Goal: Task Accomplishment & Management: Manage account settings

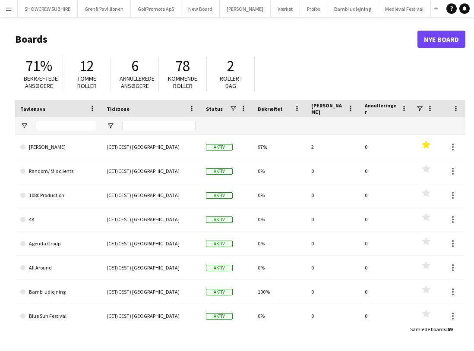
type input "*"
click at [250, 12] on button "[PERSON_NAME]" at bounding box center [245, 8] width 51 height 17
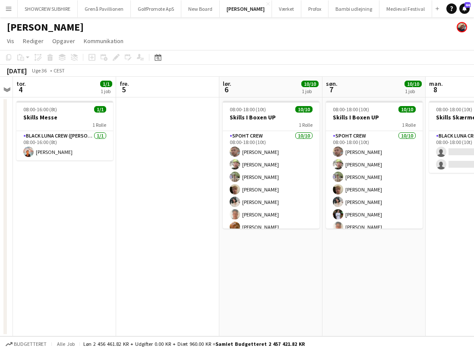
scroll to position [0, 307]
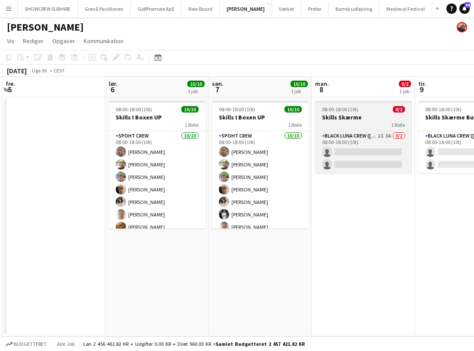
click at [367, 118] on h3 "Skills Skærme" at bounding box center [363, 118] width 97 height 8
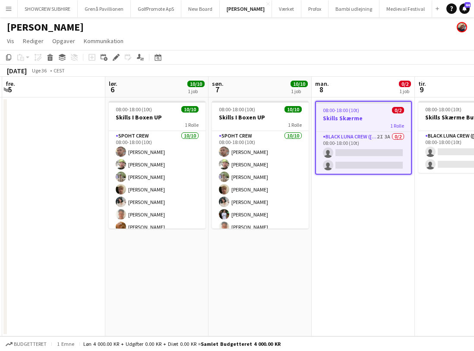
click at [367, 118] on h3 "Skills Skærme" at bounding box center [363, 118] width 95 height 8
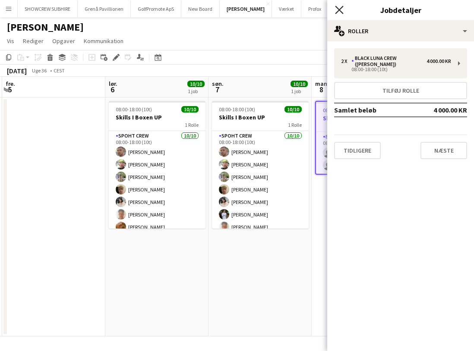
click at [341, 8] on icon at bounding box center [339, 10] width 8 height 8
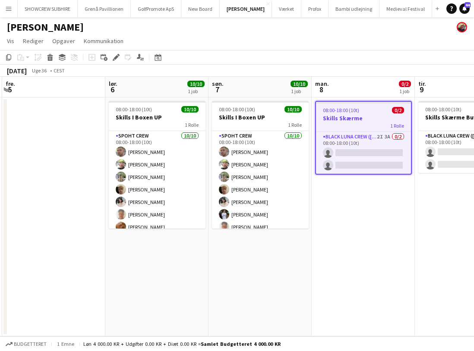
click at [376, 117] on h3 "Skills Skærme" at bounding box center [363, 118] width 95 height 8
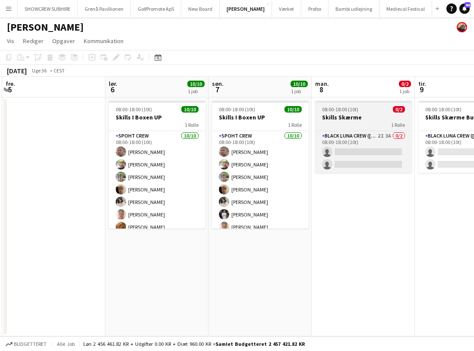
click at [378, 120] on h3 "Skills Skærme" at bounding box center [363, 118] width 97 height 8
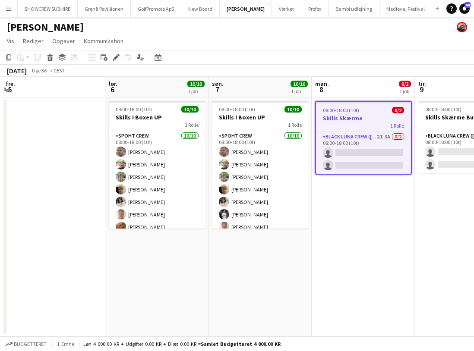
click at [378, 120] on h3 "Skills Skærme" at bounding box center [363, 118] width 95 height 8
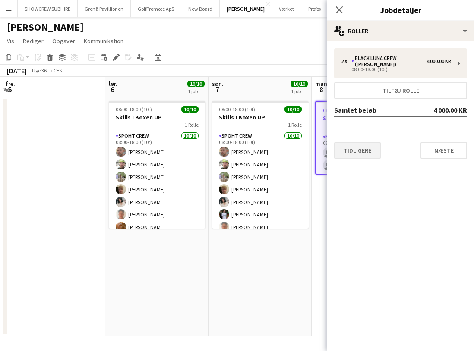
click at [373, 146] on button "Tidligere" at bounding box center [357, 150] width 47 height 17
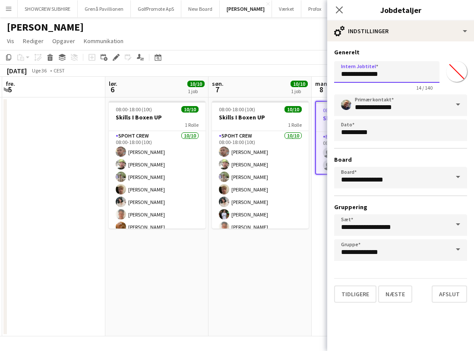
click at [397, 73] on input "**********" at bounding box center [386, 72] width 105 height 22
drag, startPoint x: 388, startPoint y: 75, endPoint x: 332, endPoint y: 75, distance: 56.1
click at [332, 75] on form "**********" at bounding box center [400, 175] width 147 height 255
drag, startPoint x: 351, startPoint y: 75, endPoint x: 338, endPoint y: 75, distance: 12.5
click at [338, 75] on input "**********" at bounding box center [386, 72] width 105 height 22
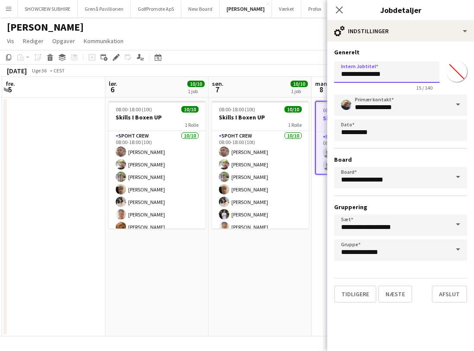
click at [414, 73] on input "**********" at bounding box center [386, 72] width 105 height 22
type input "**********"
click at [397, 296] on button "Næste" at bounding box center [395, 294] width 34 height 17
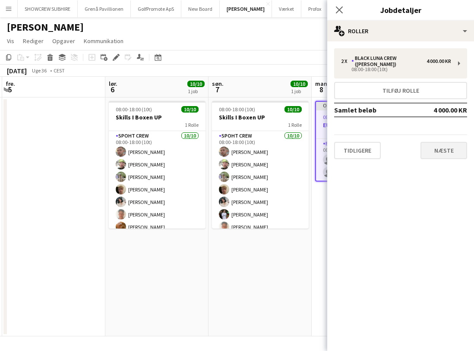
click at [445, 145] on button "Næste" at bounding box center [443, 150] width 47 height 17
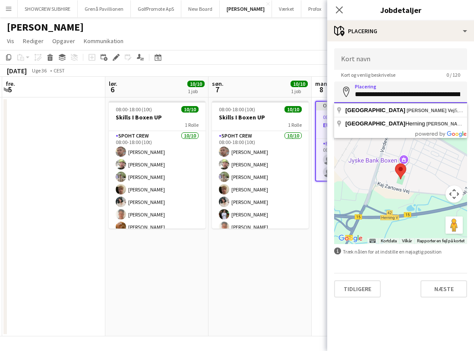
drag, startPoint x: 357, startPoint y: 95, endPoint x: 496, endPoint y: 114, distance: 140.4
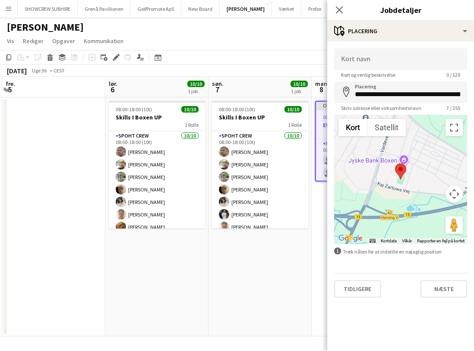
type input "**********"
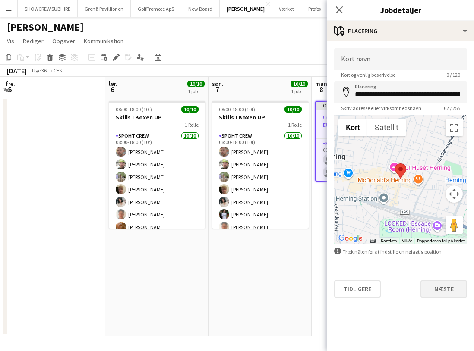
click at [448, 288] on button "Næste" at bounding box center [443, 289] width 47 height 17
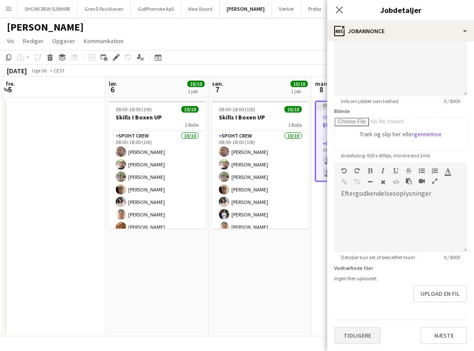
scroll to position [76, 0]
click at [360, 334] on button "Tidligere" at bounding box center [357, 335] width 47 height 17
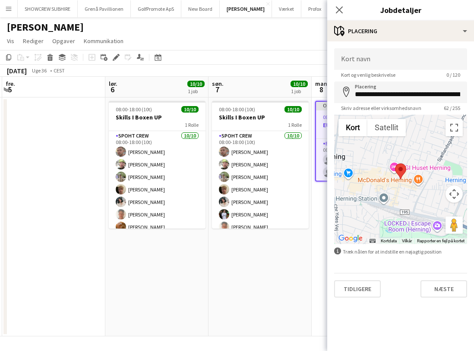
scroll to position [0, 0]
click at [366, 290] on button "Tidligere" at bounding box center [357, 289] width 47 height 17
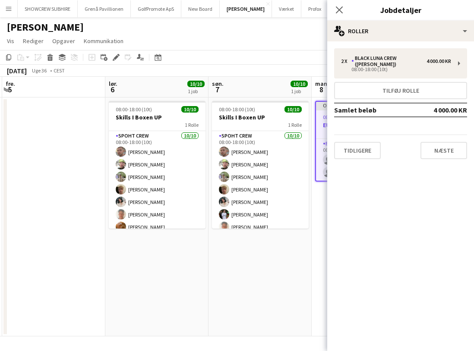
drag, startPoint x: 381, startPoint y: 200, endPoint x: 381, endPoint y: 186, distance: 13.8
click at [381, 186] on mat-expansion-panel "pencil3 Generelle detaljer 2 x Black Luna Crew ([PERSON_NAME]) 4 000.00 KR 08:0…" at bounding box center [400, 196] width 147 height 310
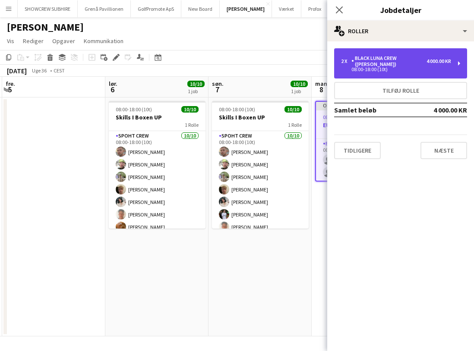
click at [419, 67] on div "08:00-18:00 (10t)" at bounding box center [396, 69] width 110 height 4
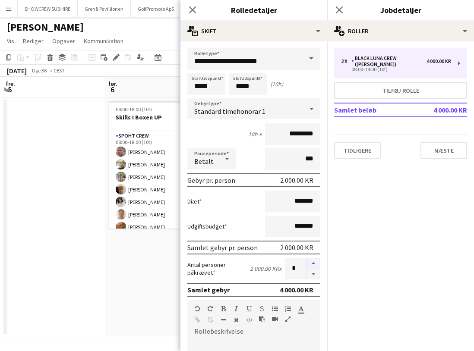
click at [314, 266] on button "button" at bounding box center [313, 263] width 14 height 11
type input "*"
click at [450, 144] on button "Næste" at bounding box center [443, 150] width 47 height 17
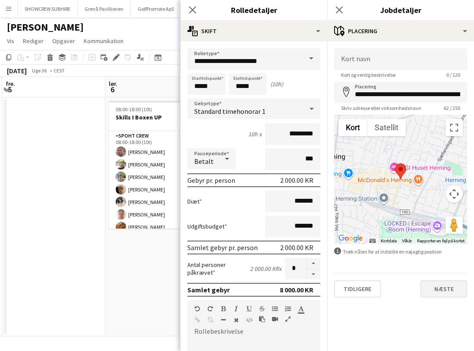
click at [451, 291] on button "Næste" at bounding box center [443, 289] width 47 height 17
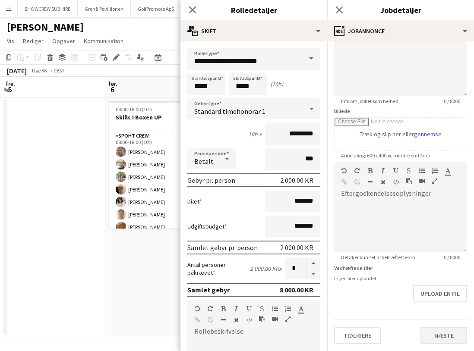
scroll to position [76, 0]
click at [436, 333] on button "Næste" at bounding box center [443, 335] width 47 height 17
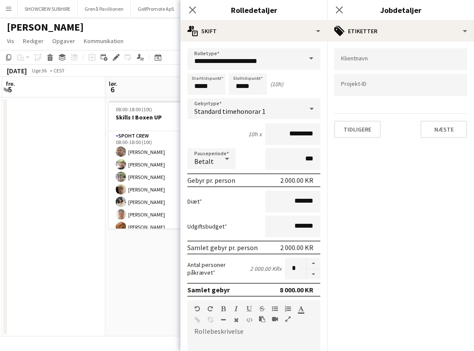
scroll to position [0, 0]
click at [450, 131] on button "Næste" at bounding box center [443, 129] width 47 height 17
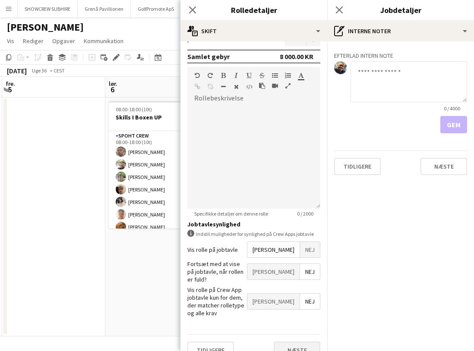
scroll to position [233, 0]
click at [297, 342] on button "Næste" at bounding box center [297, 350] width 47 height 17
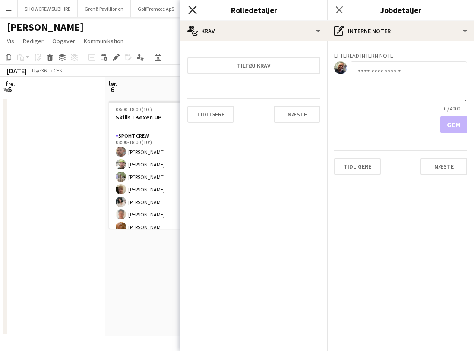
click at [189, 6] on icon at bounding box center [192, 10] width 8 height 8
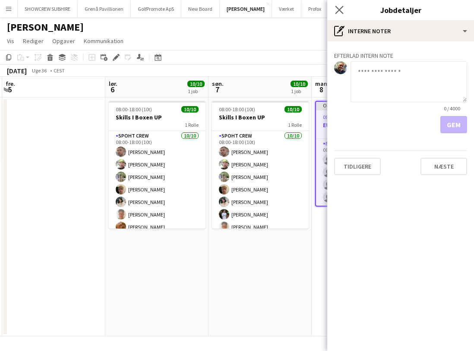
click at [339, 5] on app-icon "Luk pop-in" at bounding box center [339, 10] width 13 height 13
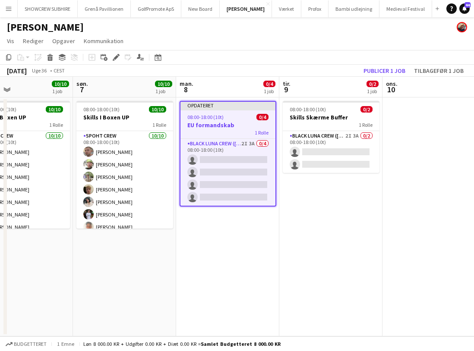
scroll to position [0, 345]
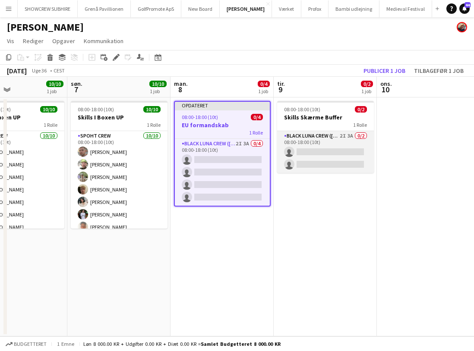
click at [331, 161] on app-card-role "Black Luna Crew ([PERSON_NAME]) 2I 3A 0/2 08:00-18:00 (10t) single-neutral-acti…" at bounding box center [325, 152] width 97 height 42
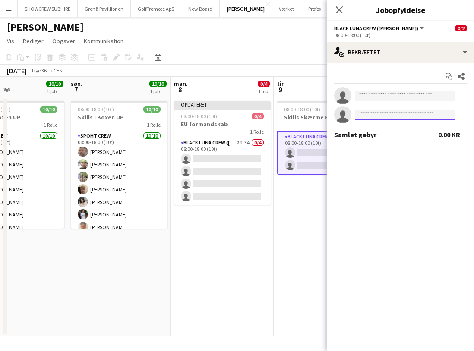
drag, startPoint x: 403, startPoint y: 110, endPoint x: 400, endPoint y: 81, distance: 29.5
click at [403, 107] on app-invite-slot "single-neutral-actions" at bounding box center [400, 114] width 147 height 17
click at [341, 9] on icon "Luk pop-in" at bounding box center [339, 10] width 8 height 8
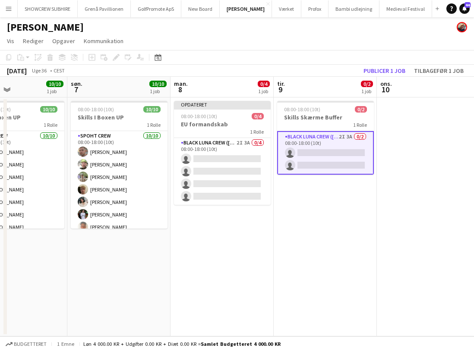
click at [347, 160] on app-card-role "Black Luna Crew ([PERSON_NAME]) 2I 3A 0/2 08:00-18:00 (10t) single-neutral-acti…" at bounding box center [325, 153] width 97 height 44
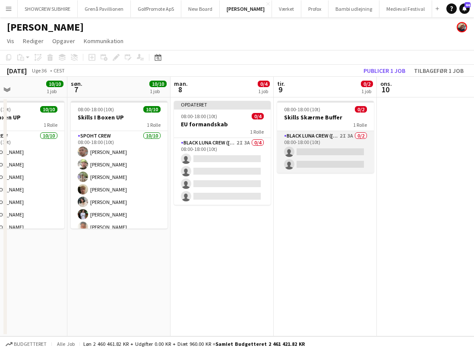
click at [318, 140] on app-card-role "Black Luna Crew ([PERSON_NAME]) 2I 3A 0/2 08:00-18:00 (10t) single-neutral-acti…" at bounding box center [325, 152] width 97 height 42
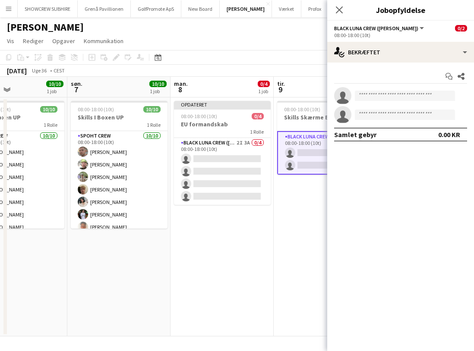
click at [318, 140] on app-card-role "Black Luna Crew ([PERSON_NAME]) 2I 3A 0/2 08:00-18:00 (10t) single-neutral-acti…" at bounding box center [325, 153] width 97 height 44
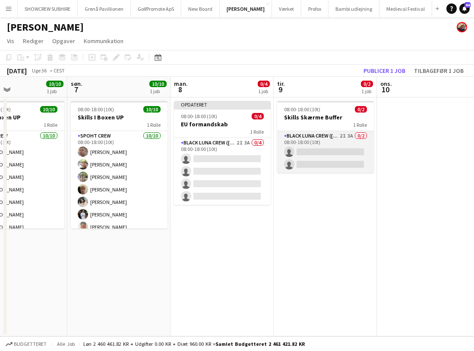
click at [318, 140] on app-card-role "Black Luna Crew ([PERSON_NAME]) 2I 3A 0/2 08:00-18:00 (10t) single-neutral-acti…" at bounding box center [325, 152] width 97 height 42
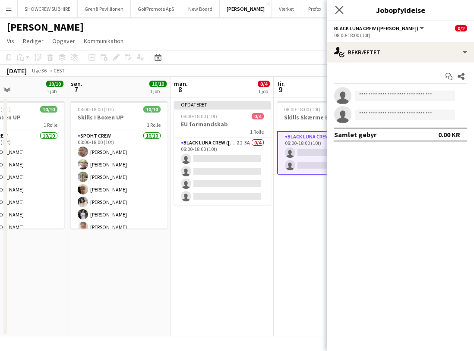
click at [337, 4] on app-icon "Luk pop-in" at bounding box center [339, 10] width 13 height 13
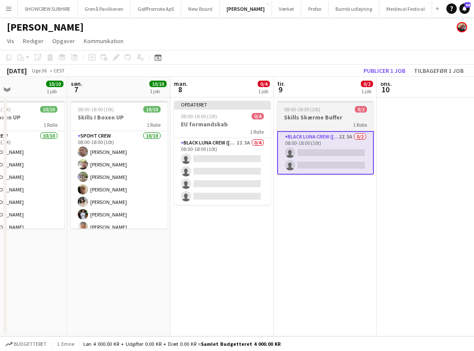
click at [297, 113] on app-job-card "08:00-18:00 (10t) 0/2 Skills Skærme Buffer 1 Rolle Black Luna Crew ([PERSON_NAM…" at bounding box center [325, 138] width 97 height 74
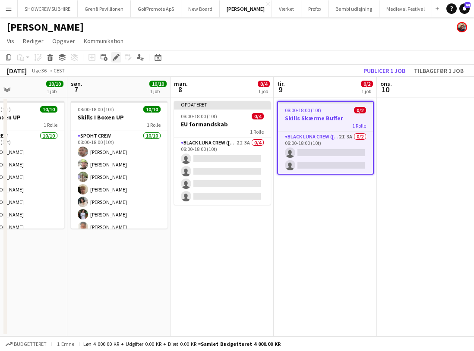
click at [117, 57] on icon at bounding box center [116, 57] width 5 height 5
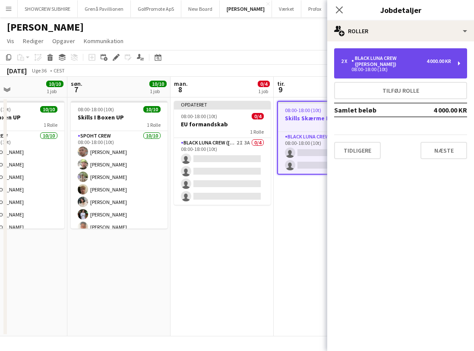
click at [376, 56] on div "Black Luna Crew ([PERSON_NAME])" at bounding box center [388, 61] width 75 height 12
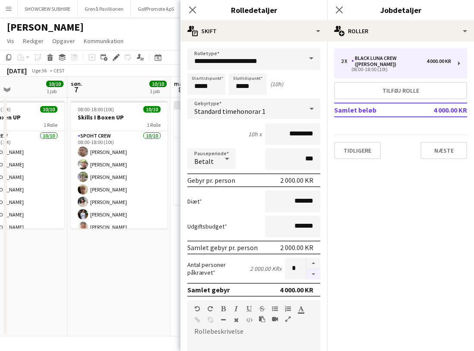
click at [312, 273] on button "button" at bounding box center [313, 274] width 14 height 11
type input "*"
click at [442, 142] on button "Næste" at bounding box center [443, 150] width 47 height 17
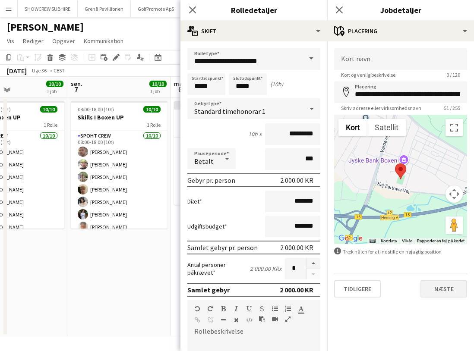
click at [445, 287] on button "Næste" at bounding box center [443, 289] width 47 height 17
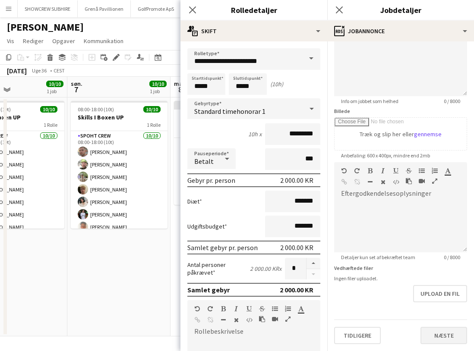
scroll to position [76, 0]
click at [448, 331] on button "Næste" at bounding box center [443, 335] width 47 height 17
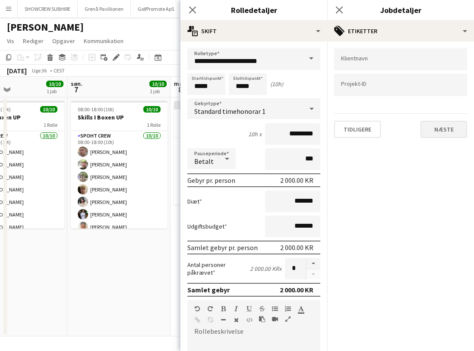
click at [453, 122] on button "Næste" at bounding box center [443, 129] width 47 height 17
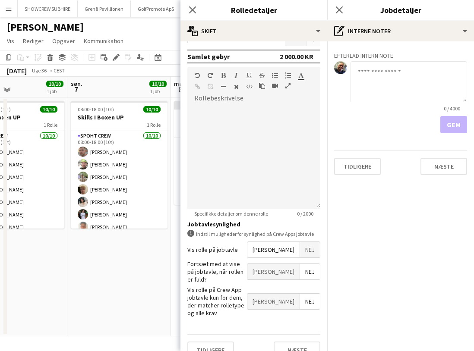
scroll to position [233, 0]
click at [296, 342] on button "Næste" at bounding box center [297, 350] width 47 height 17
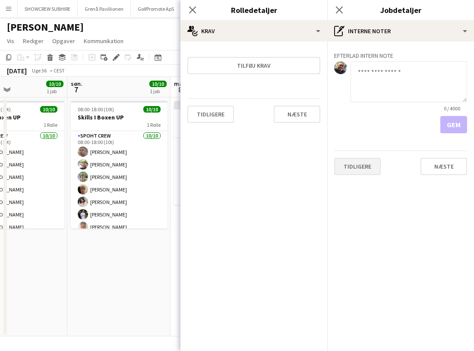
click at [360, 158] on button "Tidligere" at bounding box center [357, 166] width 47 height 17
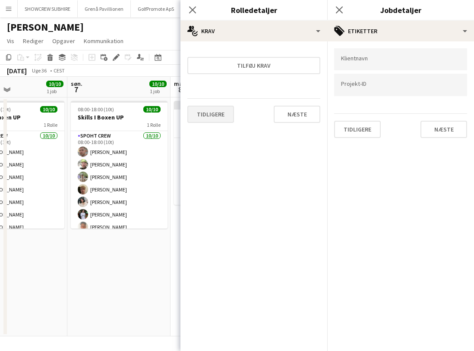
click at [218, 114] on button "Tidligere" at bounding box center [210, 114] width 47 height 17
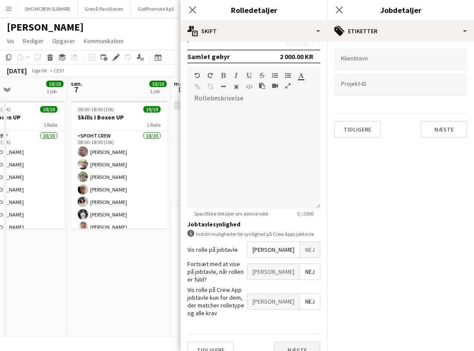
scroll to position [233, 0]
click at [304, 342] on button "Næste" at bounding box center [297, 350] width 47 height 17
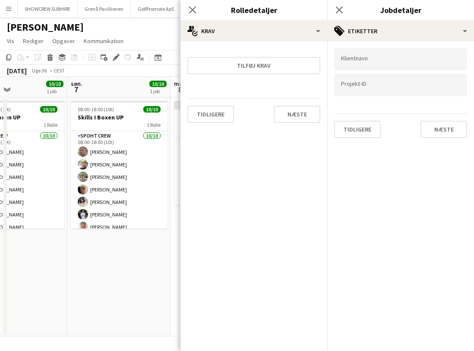
scroll to position [0, 0]
click at [451, 134] on button "Næste" at bounding box center [443, 129] width 47 height 17
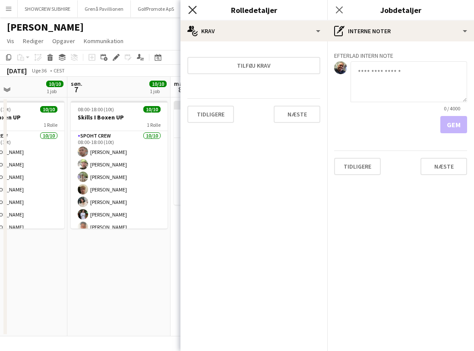
click at [189, 10] on icon "Luk pop-in" at bounding box center [192, 10] width 8 height 8
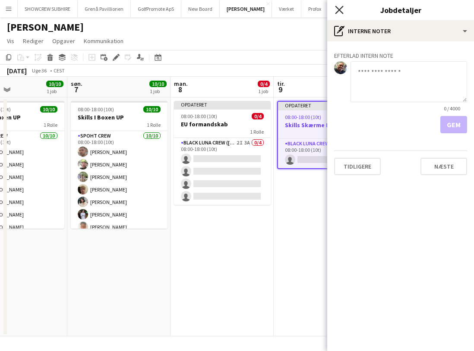
click at [339, 11] on icon "Luk pop-in" at bounding box center [339, 10] width 8 height 8
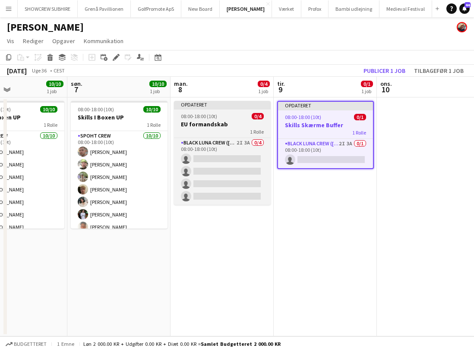
click at [224, 123] on h3 "EU formandskab" at bounding box center [222, 124] width 97 height 8
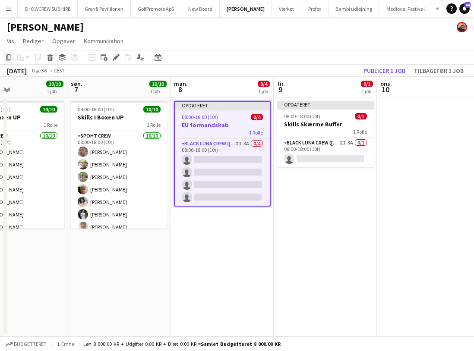
click at [6, 58] on icon "Kopier" at bounding box center [8, 57] width 7 height 7
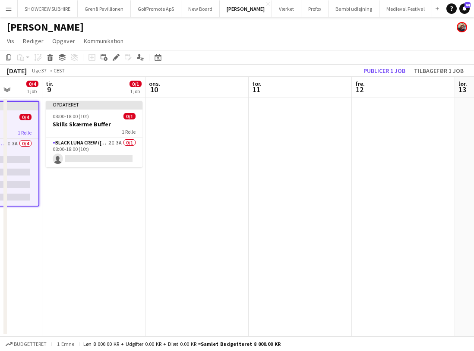
scroll to position [0, 282]
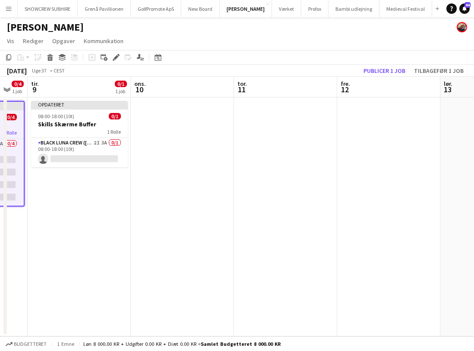
click at [387, 125] on app-date-cell at bounding box center [388, 217] width 103 height 239
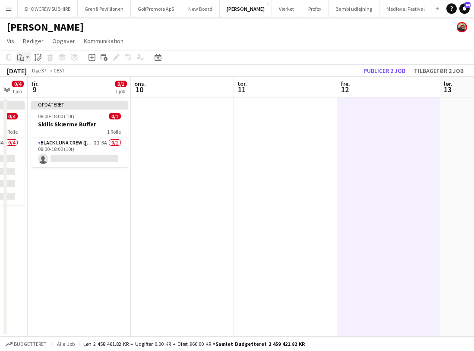
click at [20, 59] on icon "Indsæt" at bounding box center [20, 57] width 7 height 7
click at [42, 87] on link "Indsæt med mandskab Kommando Skift V" at bounding box center [66, 89] width 86 height 8
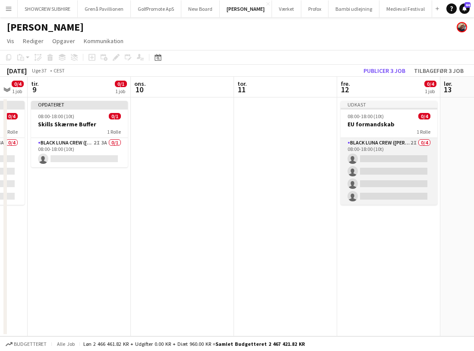
click at [401, 143] on app-card-role "Black Luna Crew ([PERSON_NAME]) 2I 0/4 08:00-18:00 (10t) single-neutral-actions…" at bounding box center [389, 171] width 97 height 67
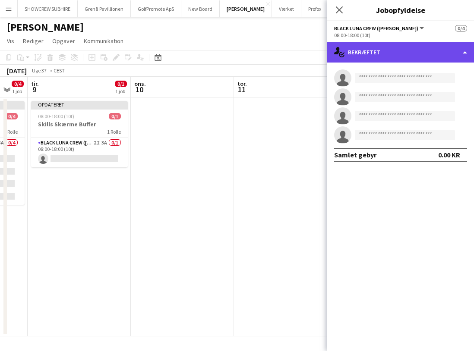
click at [444, 46] on div "single-neutral-actions-check-2 Bekræftet" at bounding box center [400, 52] width 147 height 21
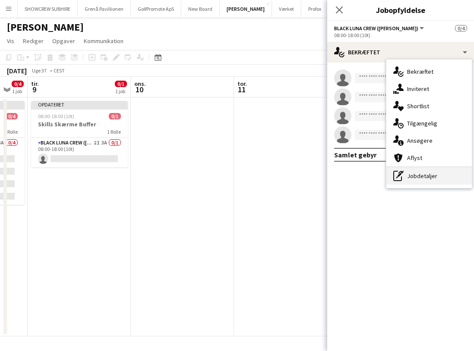
click at [428, 175] on div "pen-write Jobdetaljer" at bounding box center [428, 175] width 85 height 17
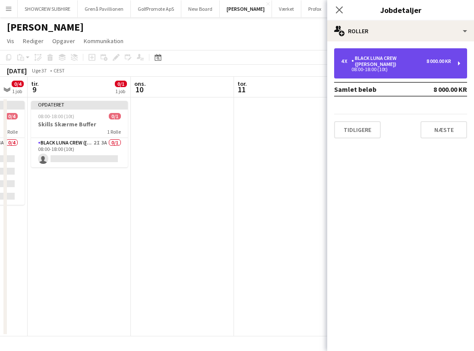
click at [385, 60] on div "Black Luna Crew ([PERSON_NAME])" at bounding box center [388, 61] width 75 height 12
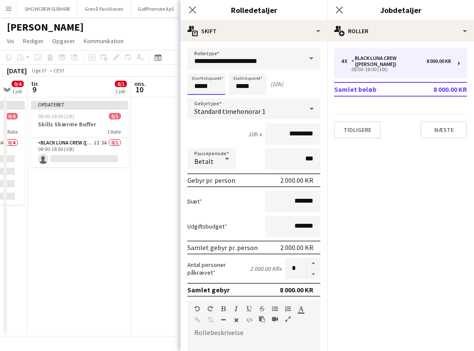
click at [196, 85] on input "*****" at bounding box center [206, 84] width 38 height 22
click at [196, 69] on div at bounding box center [197, 69] width 17 height 9
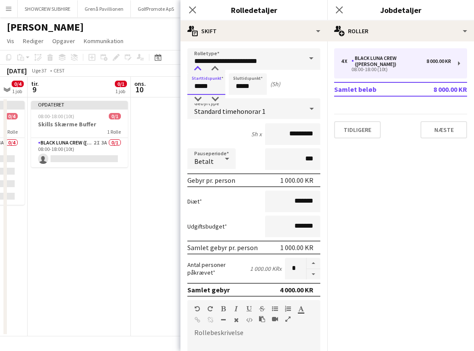
click at [196, 69] on div at bounding box center [197, 69] width 17 height 9
type input "*****"
click at [196, 69] on div at bounding box center [197, 69] width 17 height 9
click at [240, 90] on input "*****" at bounding box center [248, 84] width 38 height 22
click at [240, 68] on div at bounding box center [239, 69] width 17 height 9
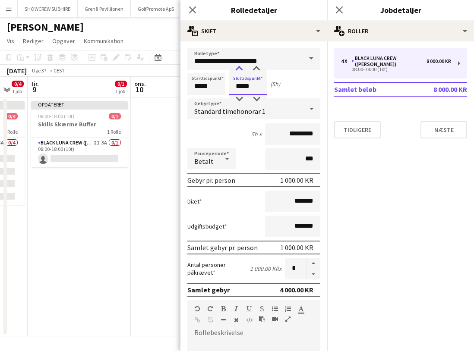
click at [240, 68] on div at bounding box center [239, 69] width 17 height 9
type input "*****"
click at [240, 68] on div at bounding box center [239, 69] width 17 height 9
click at [441, 123] on button "Næste" at bounding box center [443, 129] width 47 height 17
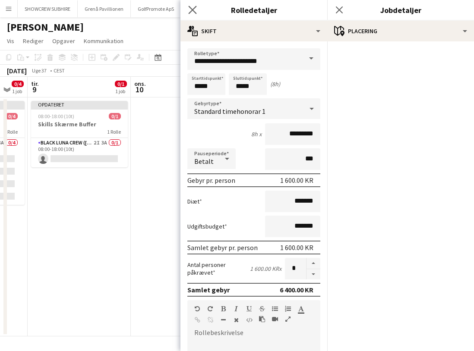
click at [193, 6] on app-icon "Luk pop-in" at bounding box center [192, 10] width 13 height 13
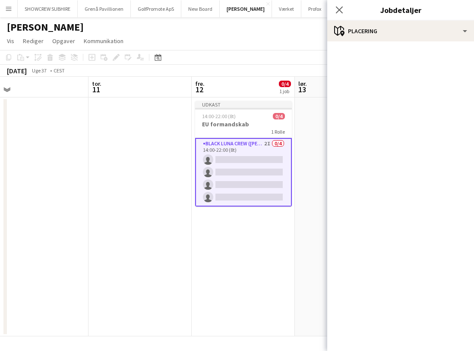
scroll to position [0, 334]
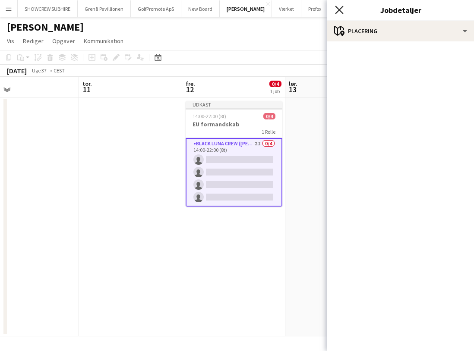
click at [340, 6] on icon "Luk pop-in" at bounding box center [339, 10] width 8 height 8
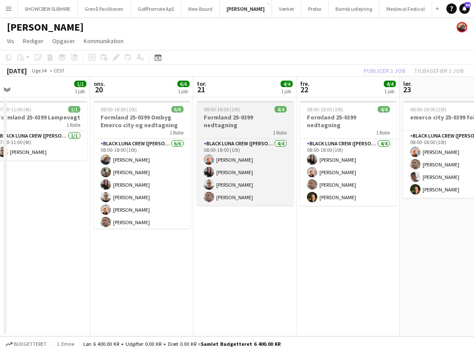
scroll to position [0, 211]
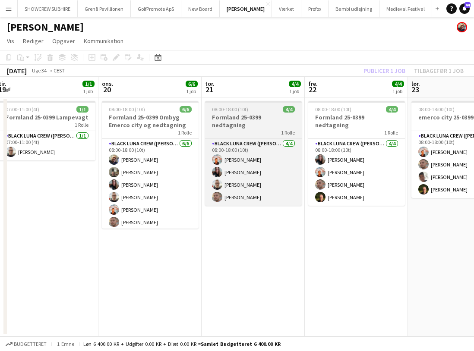
click at [253, 129] on div "1 Rolle" at bounding box center [253, 132] width 97 height 7
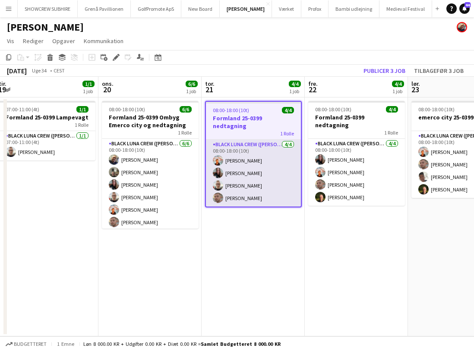
scroll to position [0, 0]
click at [256, 140] on app-card-role "Black Luna Crew ([PERSON_NAME]) [DATE] 08:00-18:00 (10t) [PERSON_NAME] [PERSON_…" at bounding box center [253, 173] width 95 height 67
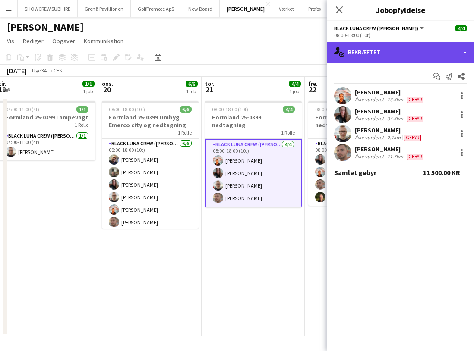
click at [467, 51] on div "single-neutral-actions-check-2 Bekræftet" at bounding box center [400, 52] width 147 height 21
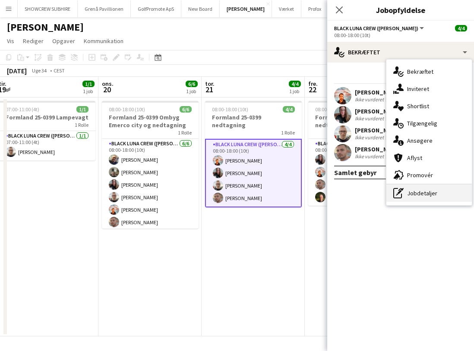
click at [423, 198] on div "pen-write Jobdetaljer" at bounding box center [428, 193] width 85 height 17
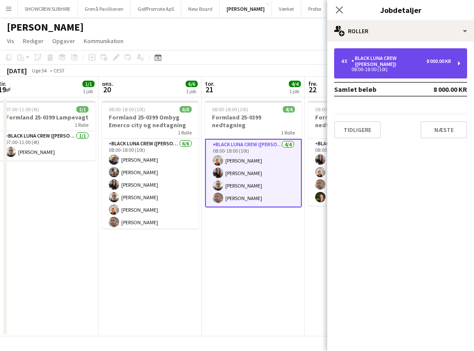
click at [448, 60] on div "8 000.00 KR" at bounding box center [438, 61] width 25 height 6
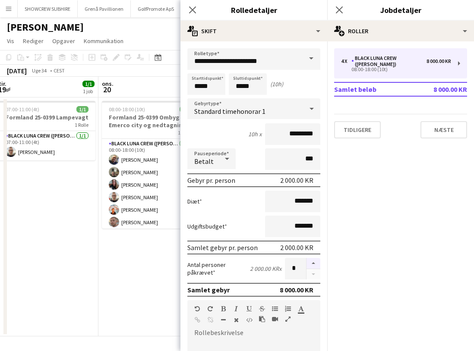
click at [314, 264] on button "button" at bounding box center [313, 263] width 14 height 11
type input "*"
click at [448, 126] on button "Næste" at bounding box center [443, 129] width 47 height 17
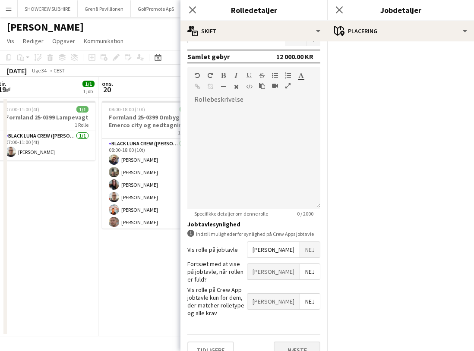
scroll to position [233, 0]
click at [295, 342] on button "Næste" at bounding box center [297, 350] width 47 height 17
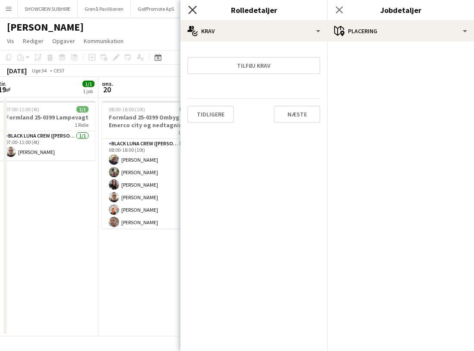
click at [194, 12] on icon at bounding box center [192, 10] width 8 height 8
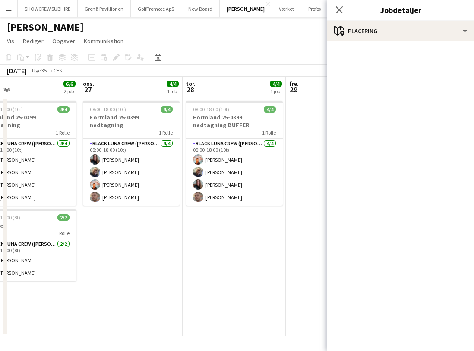
scroll to position [0, 196]
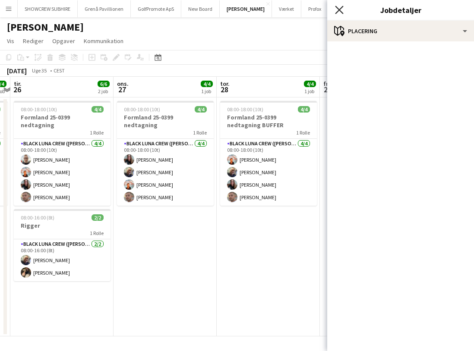
click at [340, 8] on icon "Luk pop-in" at bounding box center [339, 10] width 8 height 8
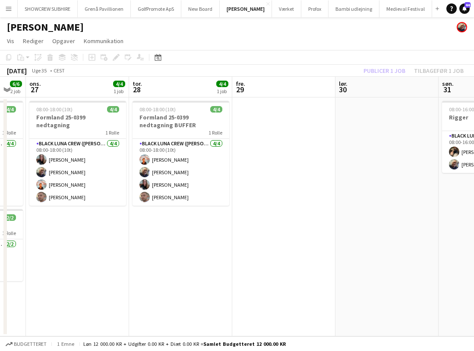
scroll to position [0, 268]
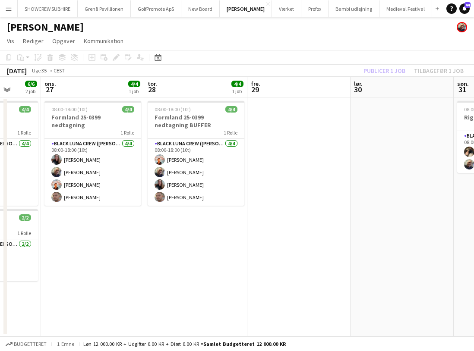
click at [363, 137] on app-date-cell at bounding box center [402, 217] width 103 height 239
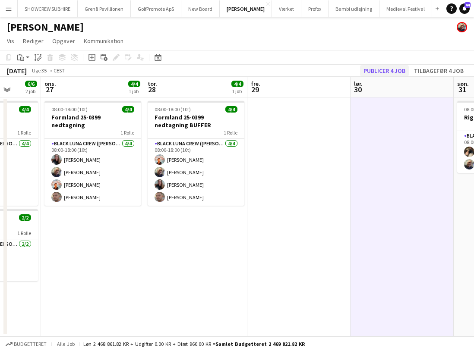
click at [381, 70] on button "Publicer 4 job" at bounding box center [384, 70] width 49 height 11
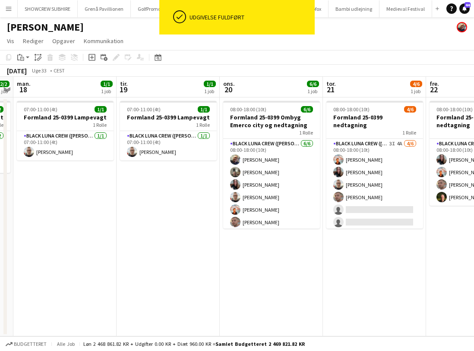
scroll to position [0, 0]
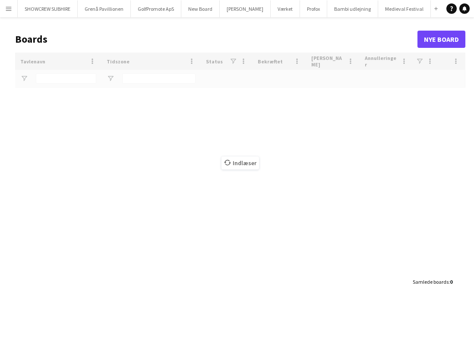
type input "*"
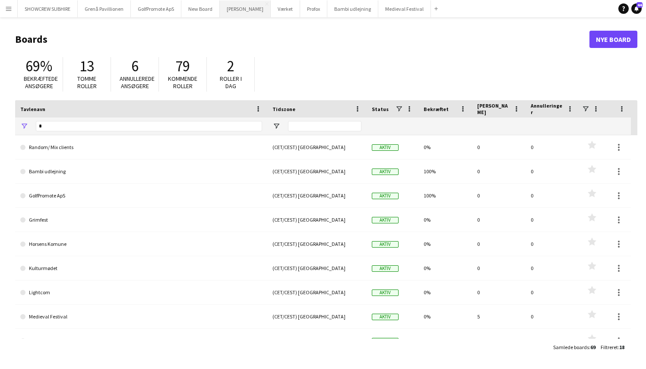
click at [254, 10] on button "[PERSON_NAME]" at bounding box center [245, 8] width 51 height 17
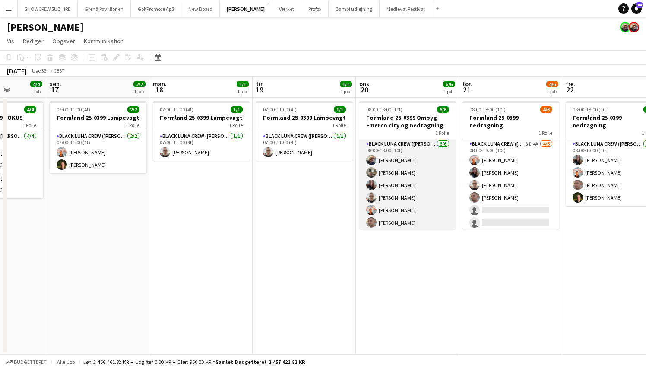
scroll to position [0, 264]
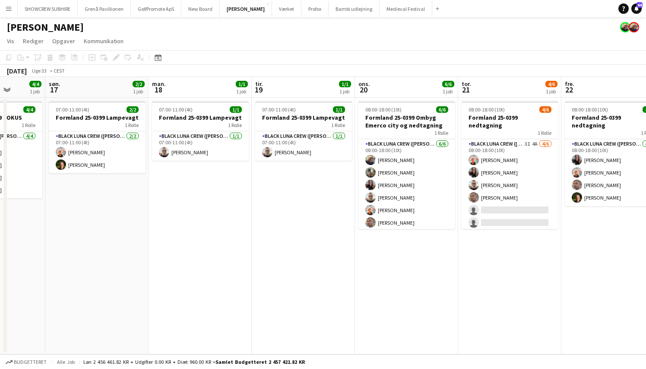
click at [474, 287] on app-date-cell "08:00-18:00 (10t) 4/6 Formland 25-0399 nedtagning 1 Rolle Black Luna Crew (Dann…" at bounding box center [509, 226] width 103 height 256
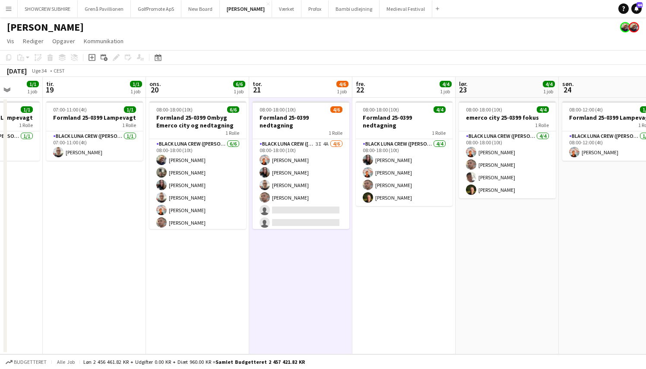
scroll to position [0, 265]
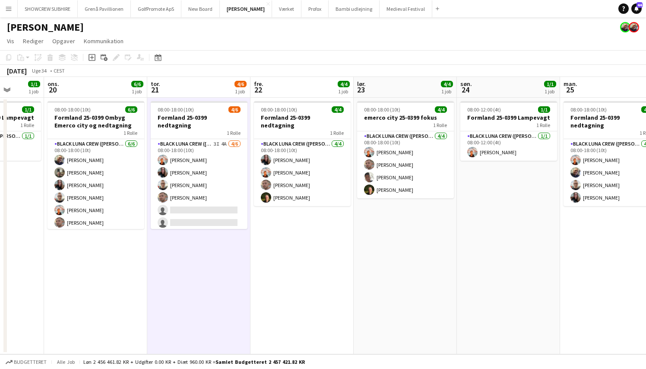
click at [80, 88] on app-board-header-date "ons. 20 6/6 1 job" at bounding box center [95, 87] width 103 height 21
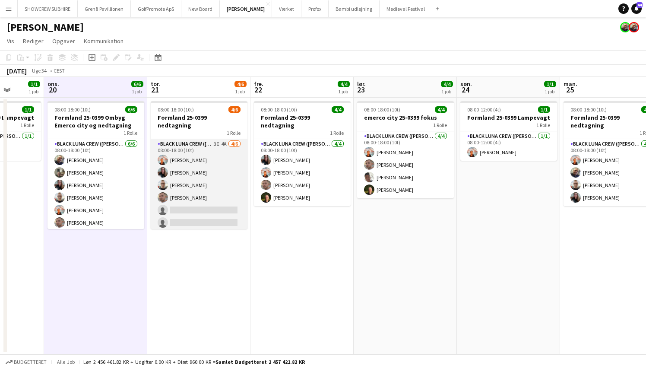
click at [189, 203] on app-card-role "Black Luna Crew (Danny) 3I 4A 4/6 08:00-18:00 (10t) Jannick Majgaard Maiken Øst…" at bounding box center [199, 185] width 97 height 92
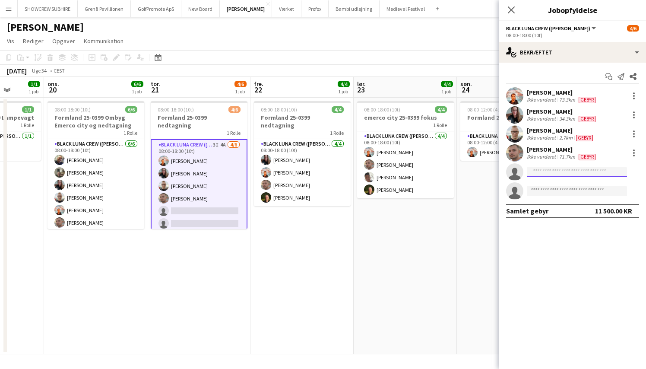
click at [474, 172] on input at bounding box center [577, 172] width 100 height 10
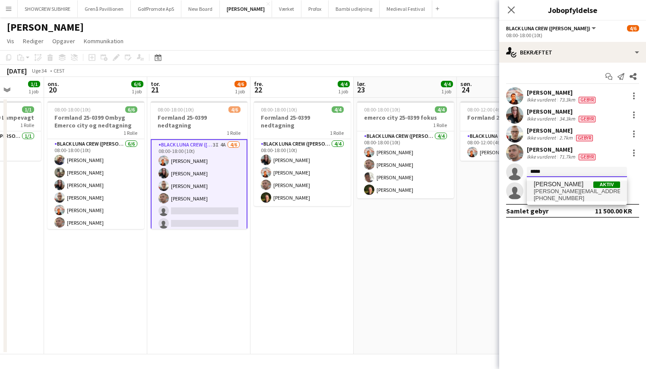
type input "*****"
click at [474, 199] on span "+4540400999" at bounding box center [577, 198] width 86 height 7
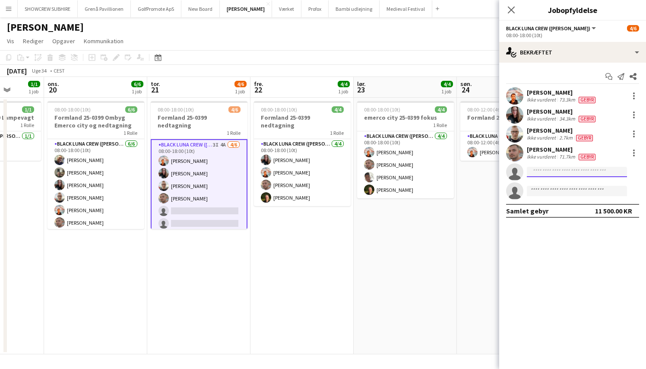
click at [474, 175] on input at bounding box center [577, 172] width 100 height 10
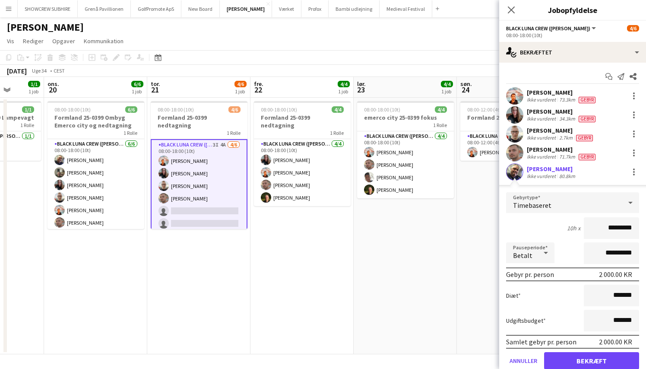
drag, startPoint x: 606, startPoint y: 227, endPoint x: 577, endPoint y: 233, distance: 29.8
click at [474, 229] on input "*********" at bounding box center [611, 228] width 55 height 22
type input "*********"
click at [474, 351] on button "Bekræft" at bounding box center [591, 360] width 95 height 17
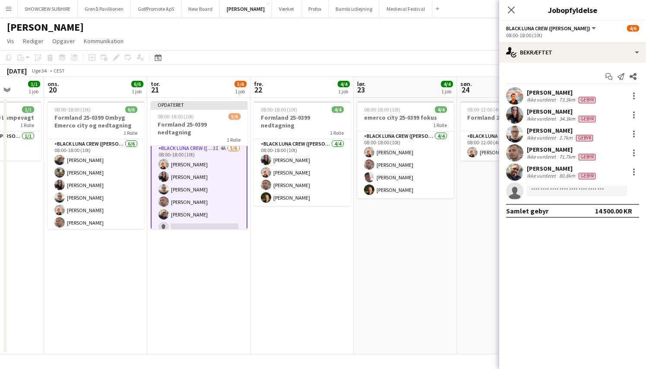
scroll to position [3, 0]
click at [183, 219] on app-card-role "Black Luna Crew (Danny) 3I 4A 5/6 08:00-18:00 (10t) Jannick Majgaard Maiken Øst…" at bounding box center [199, 190] width 97 height 94
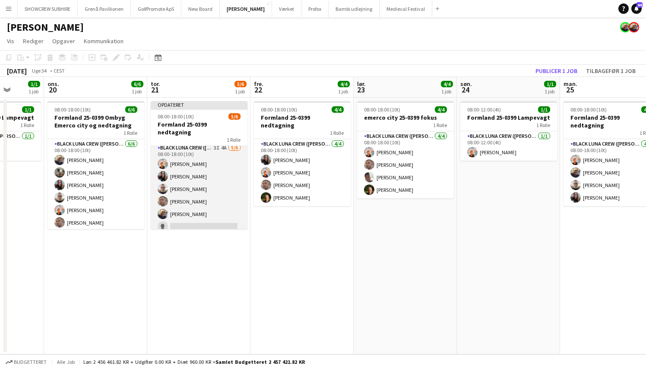
scroll to position [1, 0]
click at [186, 219] on app-card-role "Black Luna Crew (Danny) 3I 4A 5/6 08:00-18:00 (10t) Jannick Majgaard Maiken Øst…" at bounding box center [199, 191] width 97 height 92
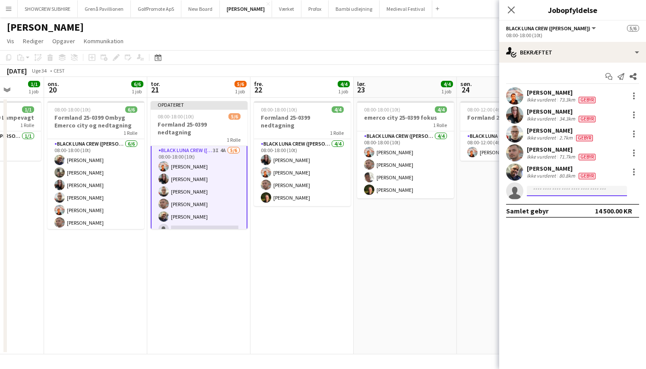
click at [474, 188] on input at bounding box center [577, 191] width 100 height 10
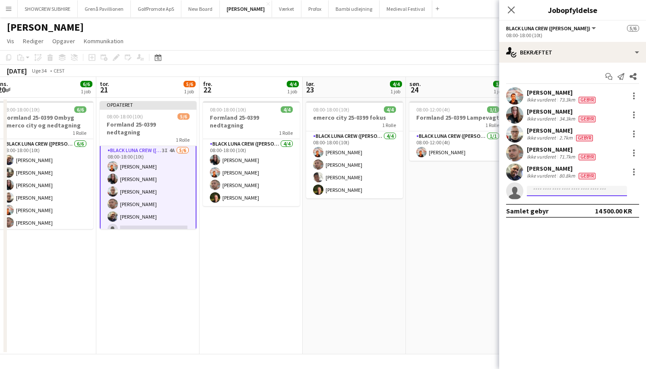
scroll to position [0, 307]
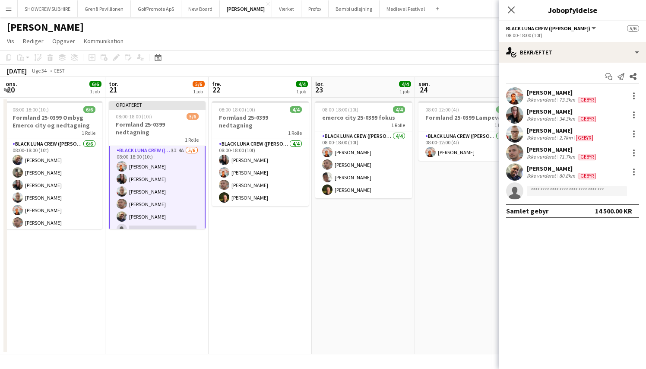
click at [143, 220] on app-card-role "Black Luna Crew (Danny) 3I 4A 5/6 08:00-18:00 (10t) Jannick Majgaard Maiken Øst…" at bounding box center [157, 192] width 97 height 94
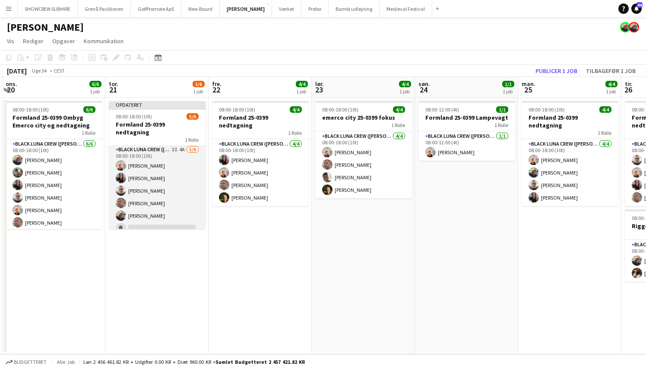
click at [140, 219] on app-card-role "Black Luna Crew (Danny) 3I 4A 5/6 08:00-18:00 (10t) Jannick Majgaard Maiken Øst…" at bounding box center [157, 191] width 97 height 92
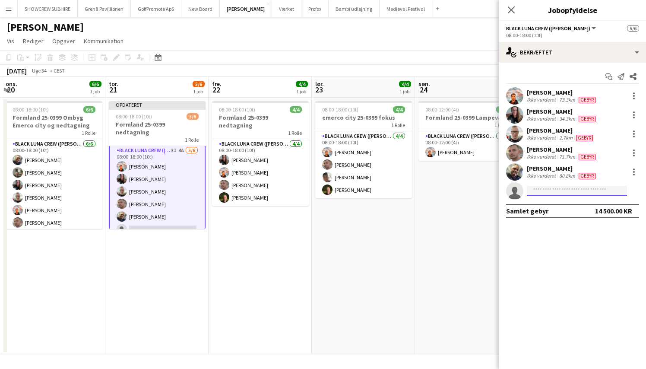
click at [474, 191] on input at bounding box center [577, 191] width 100 height 10
type input "****"
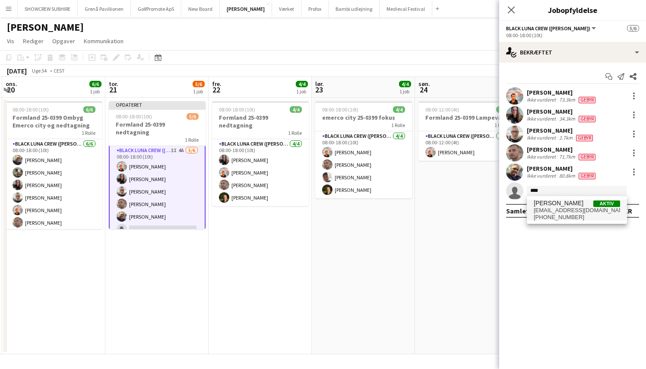
click at [474, 211] on span "arne.munk@sol.dk" at bounding box center [577, 210] width 86 height 7
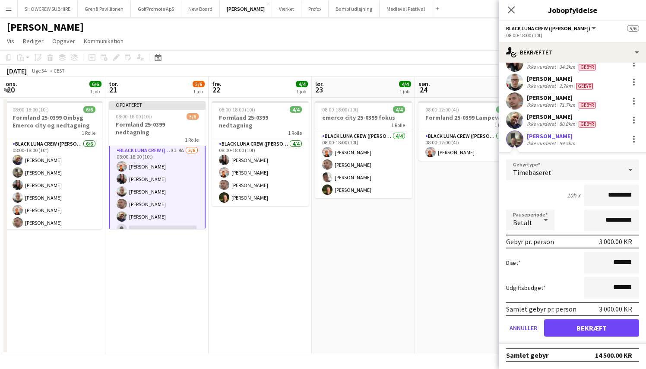
scroll to position [52, 0]
click at [474, 328] on button "Bekræft" at bounding box center [591, 327] width 95 height 17
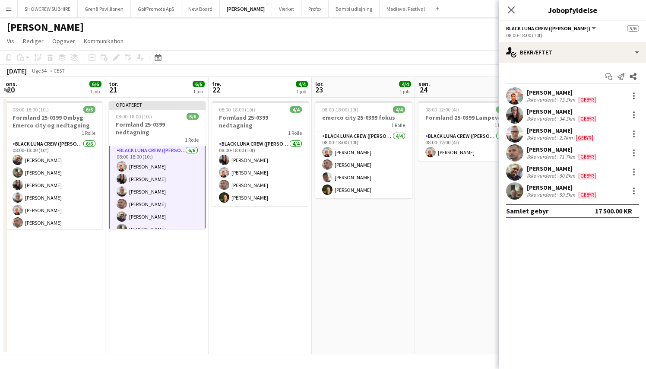
scroll to position [0, 0]
click at [474, 11] on icon "Luk pop-in" at bounding box center [511, 10] width 8 height 8
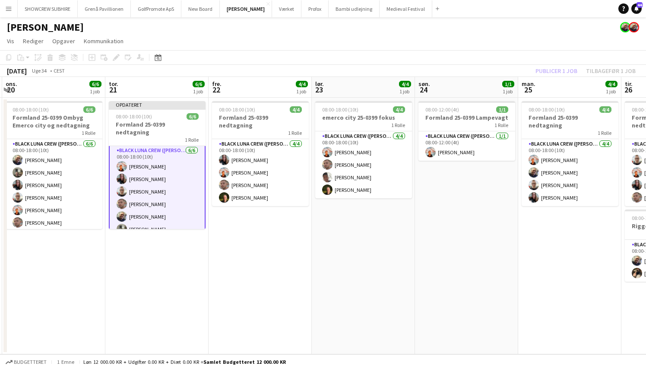
click at [465, 275] on app-date-cell "08:00-12:00 (4t) 1/1 Formland 25-0399 Lampevagt 1 Rolle Black Luna Crew (Danny)…" at bounding box center [466, 226] width 103 height 256
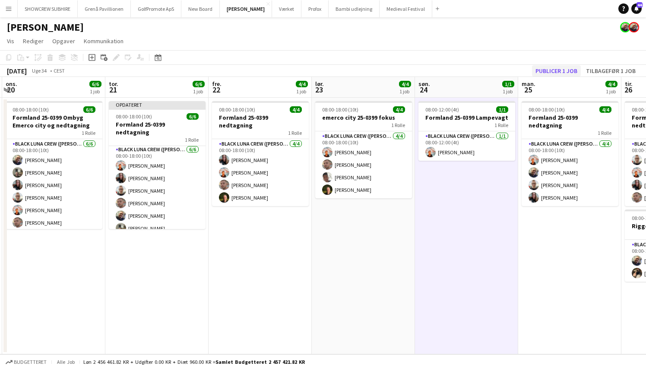
click at [474, 68] on button "Publicer 1 job" at bounding box center [556, 70] width 49 height 11
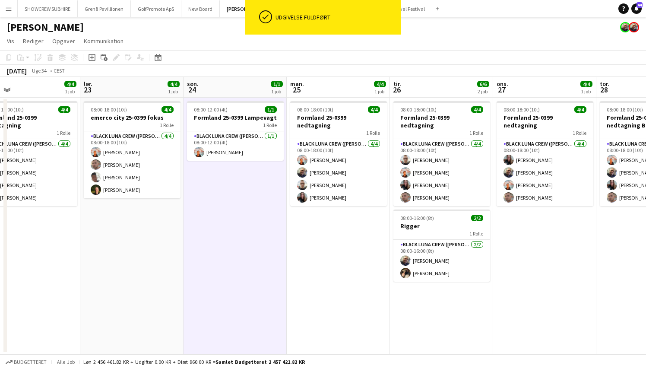
scroll to position [0, 333]
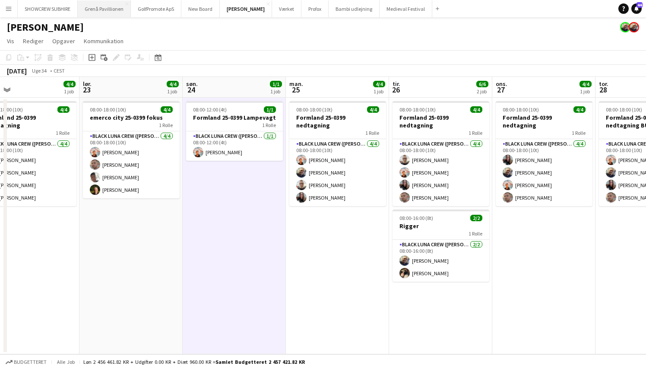
click at [113, 10] on button "Grenå Pavillionen Luk" at bounding box center [104, 8] width 53 height 17
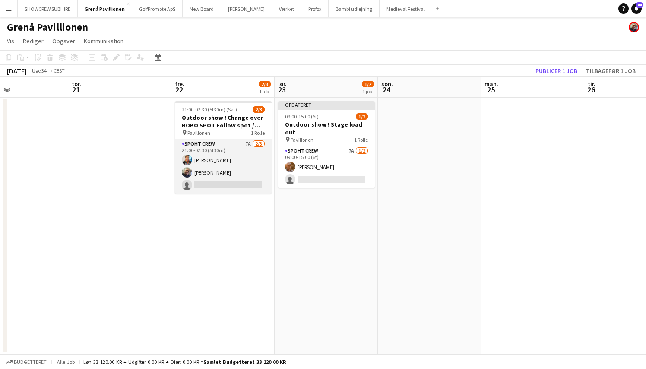
scroll to position [0, 245]
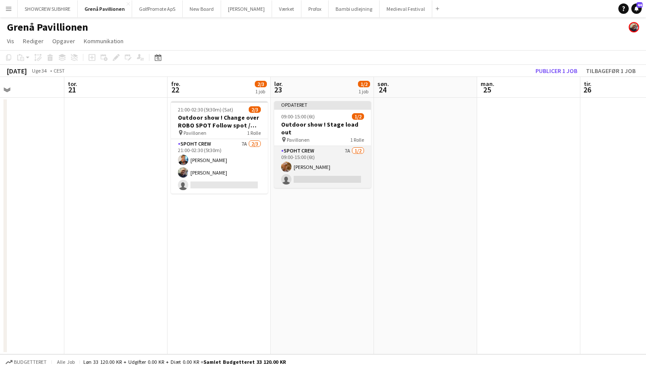
click at [308, 170] on app-card-role "Spoht Crew 7A 1/2 09:00-15:00 (6t) Konstantin Kajsza single-neutral-actions" at bounding box center [322, 167] width 97 height 42
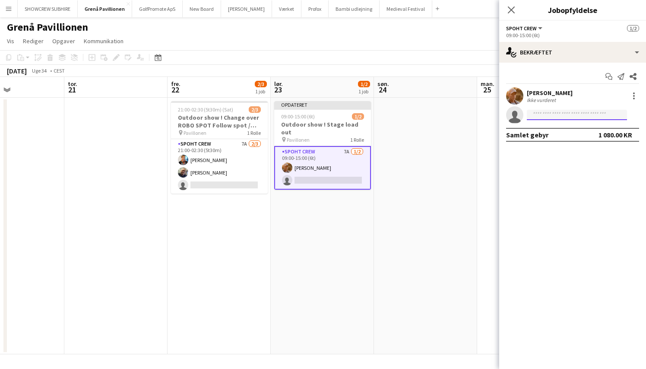
click at [474, 116] on input at bounding box center [577, 115] width 100 height 10
type input "****"
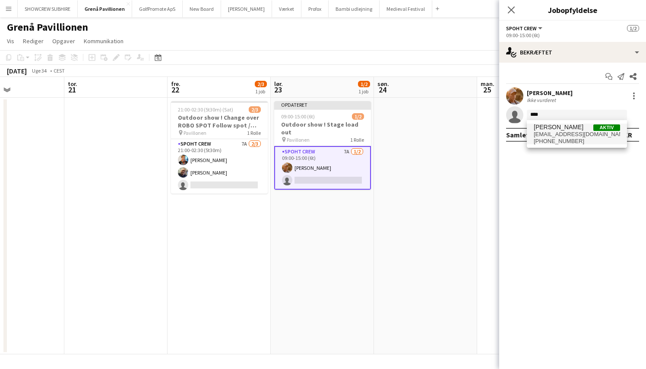
click at [474, 128] on span "[PERSON_NAME]" at bounding box center [559, 126] width 50 height 7
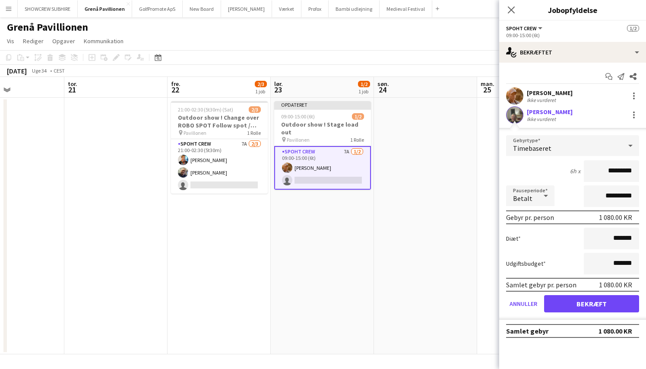
click at [474, 305] on button "Bekræft" at bounding box center [591, 303] width 95 height 17
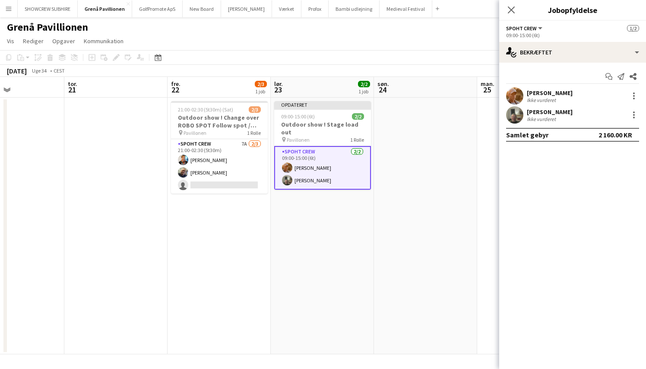
click at [312, 272] on app-date-cell "Opdateret 09:00-15:00 (6t) 2/2 Outdoor show ! Stage load out pin Pavillonen 1 R…" at bounding box center [322, 226] width 103 height 256
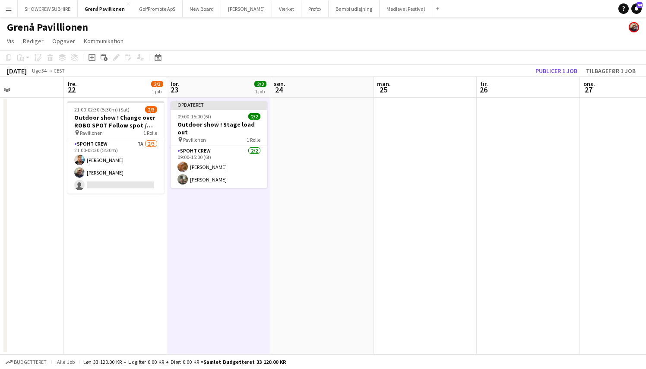
scroll to position [0, 244]
click at [474, 67] on button "Publicer 1 job" at bounding box center [556, 70] width 49 height 11
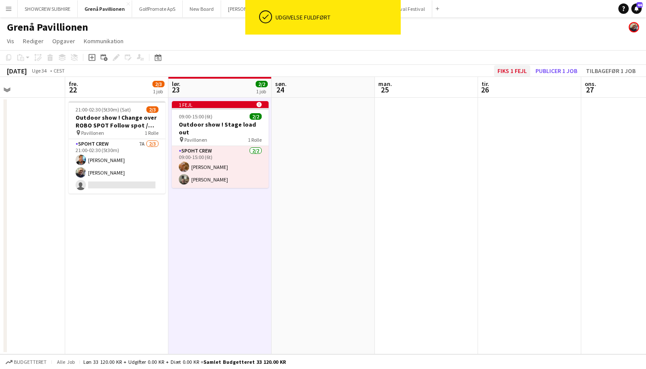
click at [474, 69] on button "Fiks 1 fejl" at bounding box center [512, 70] width 36 height 11
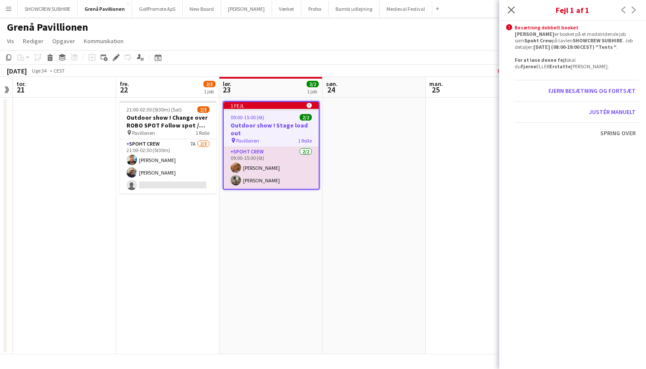
click at [366, 166] on app-date-cell at bounding box center [373, 226] width 103 height 256
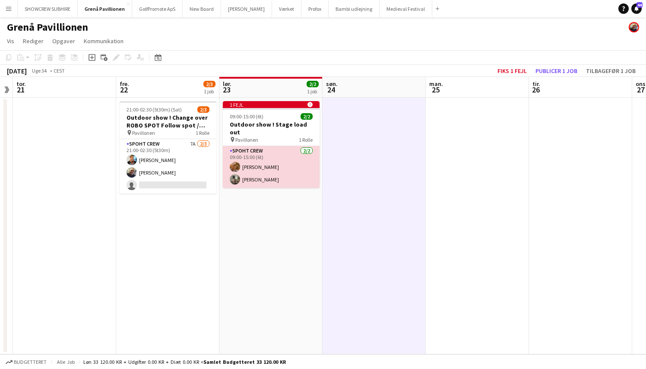
click at [261, 163] on app-card-role "Spoht Crew 2/2 09:00-15:00 (6t) Konstantin Kajsza Arne Munk" at bounding box center [271, 167] width 97 height 42
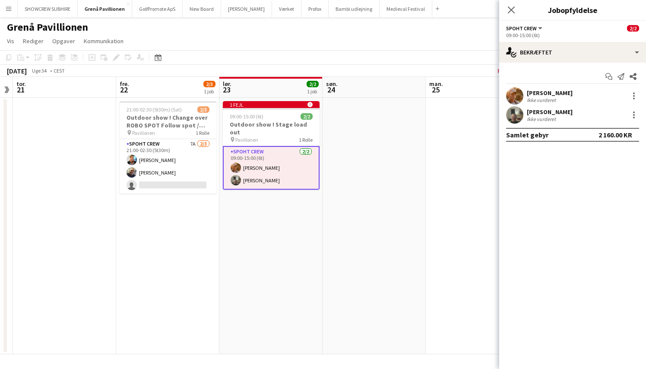
click at [474, 93] on div "[PERSON_NAME]" at bounding box center [550, 93] width 46 height 8
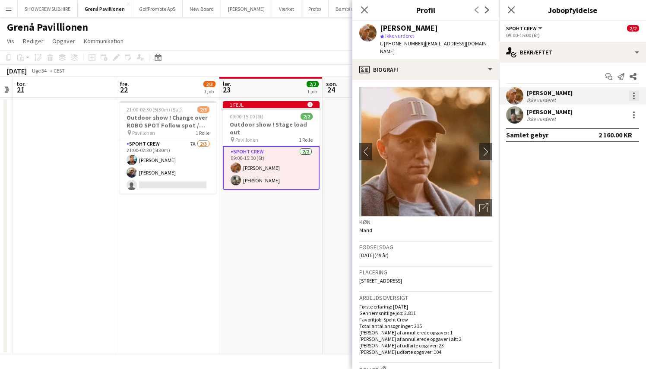
click at [474, 95] on div at bounding box center [634, 96] width 2 height 2
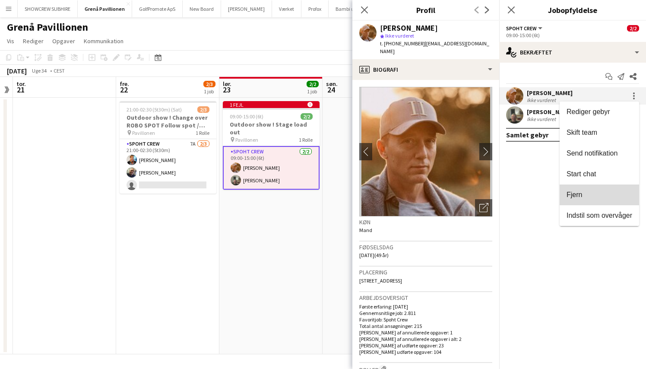
click at [474, 202] on button "Fjern" at bounding box center [598, 194] width 79 height 21
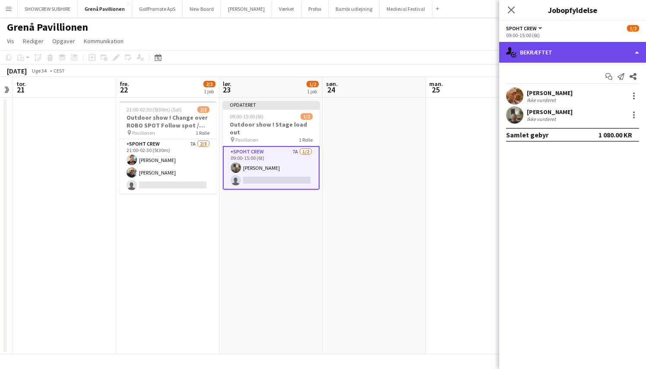
click at [474, 47] on div "single-neutral-actions-check-2 Bekræftet" at bounding box center [572, 52] width 147 height 21
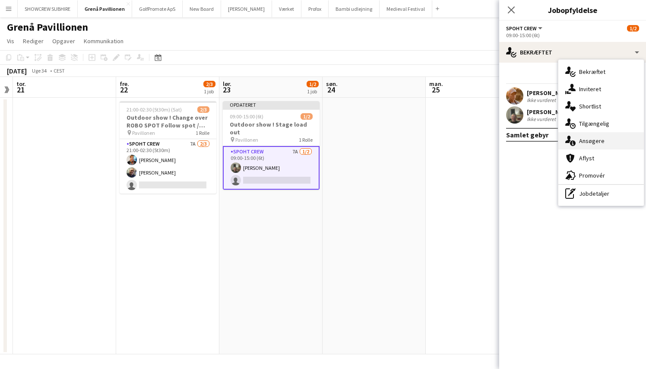
click at [474, 139] on div "single-neutral-actions-information Ansøgere" at bounding box center [600, 140] width 85 height 17
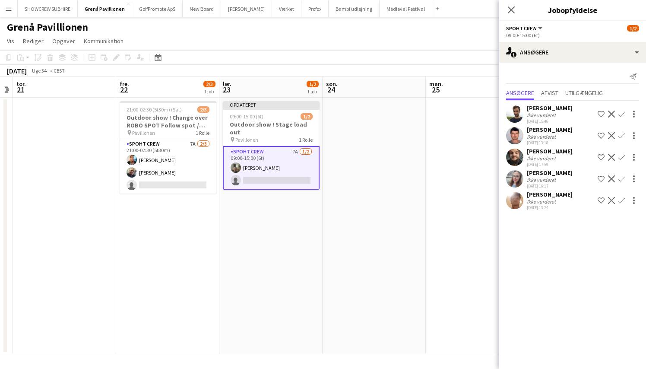
click at [474, 203] on div "Ikke vurderet" at bounding box center [542, 201] width 31 height 6
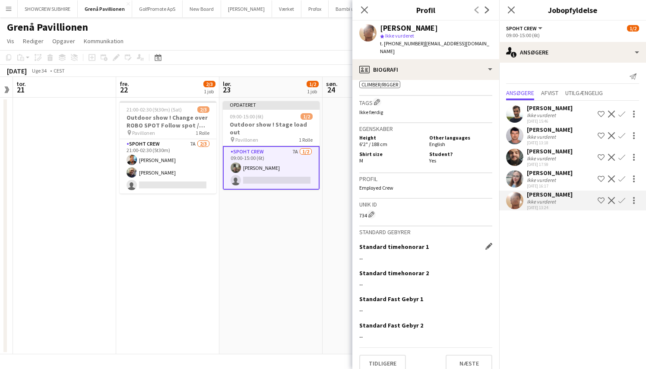
scroll to position [315, 0]
click at [474, 200] on app-icon "Bekræft" at bounding box center [621, 200] width 7 height 7
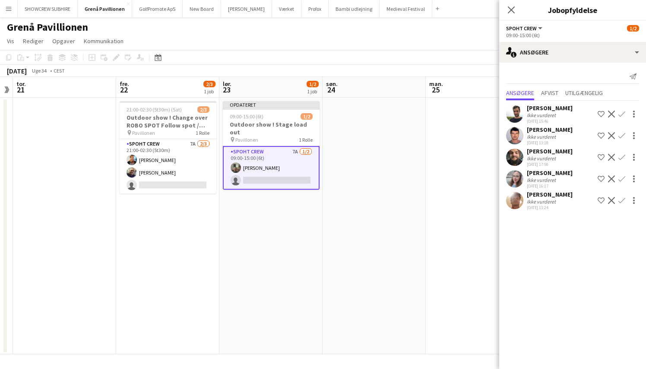
click at [474, 202] on app-icon "Bekræft" at bounding box center [621, 200] width 7 height 7
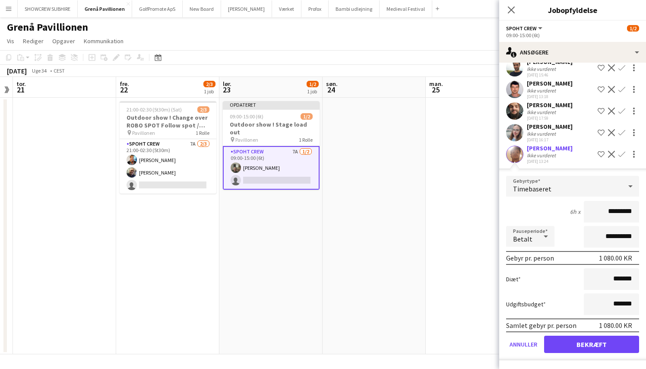
scroll to position [46, 0]
click at [474, 343] on button "Bekræft" at bounding box center [591, 343] width 95 height 17
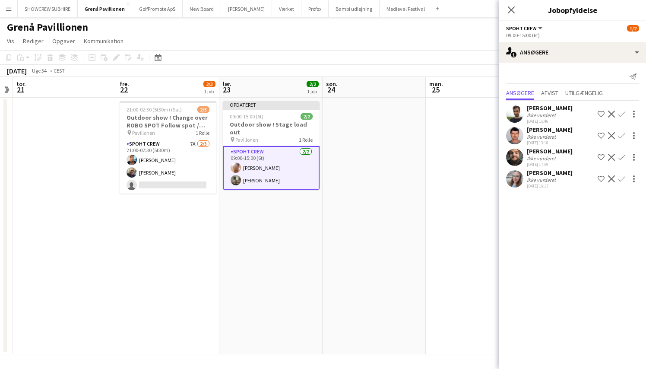
scroll to position [0, 0]
click at [448, 298] on app-date-cell at bounding box center [477, 226] width 103 height 256
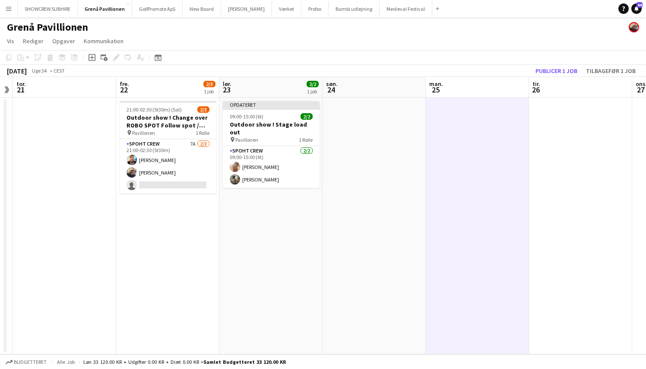
click at [474, 149] on app-date-cell at bounding box center [580, 226] width 103 height 256
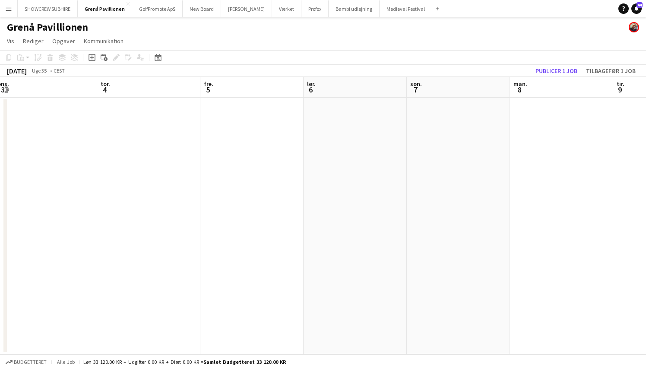
scroll to position [0, 242]
click at [9, 8] on app-icon "Menu" at bounding box center [8, 8] width 7 height 7
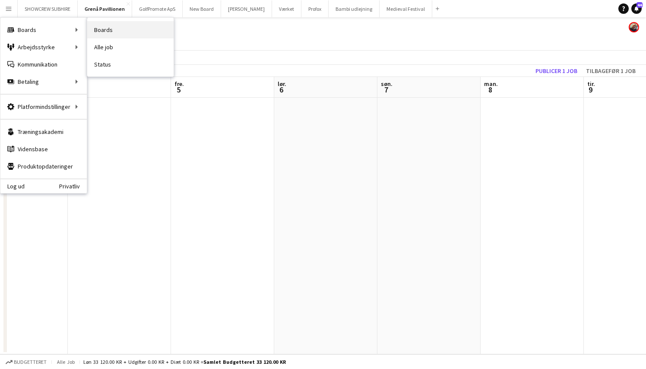
click at [109, 28] on link "Boards" at bounding box center [130, 29] width 86 height 17
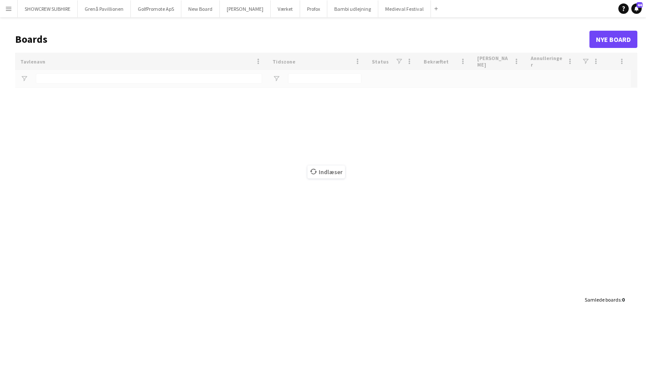
type input "*"
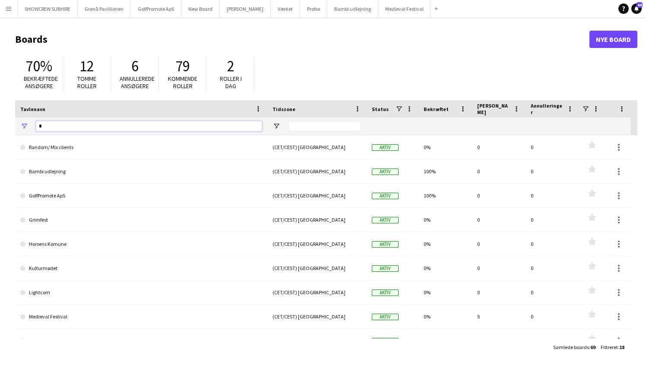
click at [48, 127] on input "*" at bounding box center [149, 126] width 226 height 10
click at [419, 12] on button "Medieval Festival Luk" at bounding box center [404, 8] width 53 height 17
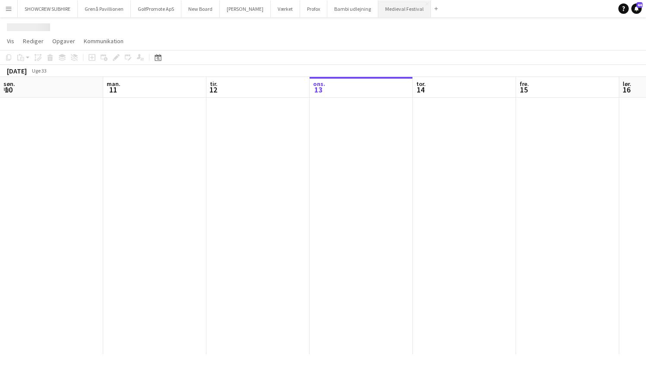
scroll to position [0, 206]
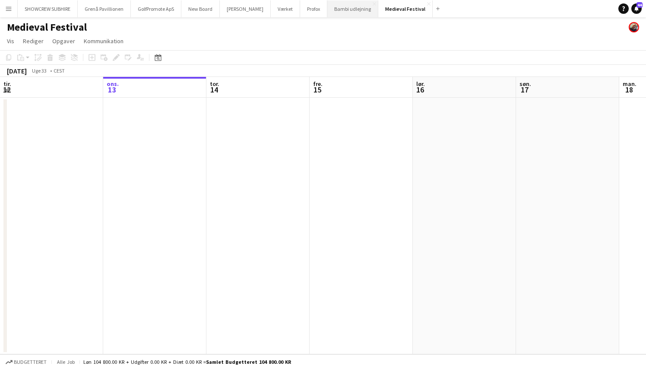
click at [365, 10] on button "Bambi udlejning Luk" at bounding box center [352, 8] width 51 height 17
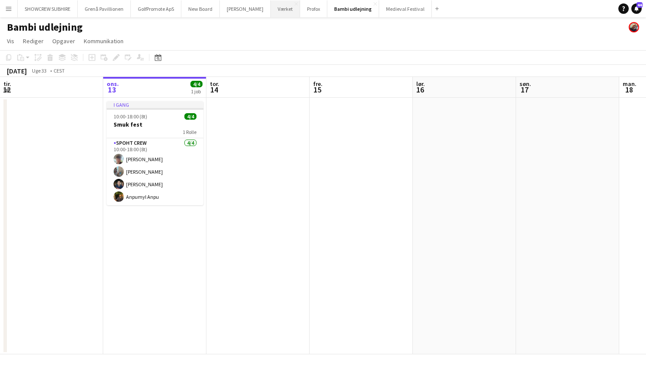
click at [287, 10] on button "Værket Luk" at bounding box center [285, 8] width 29 height 17
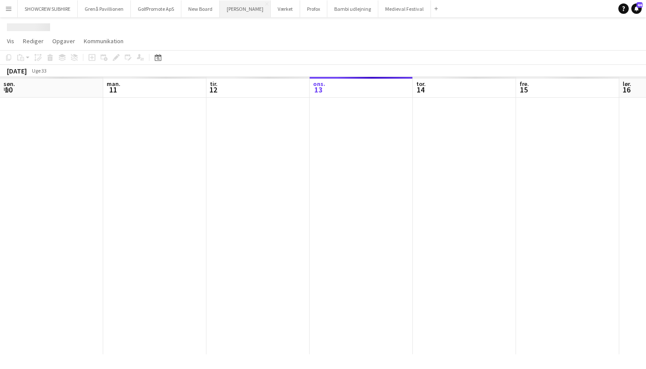
scroll to position [0, 206]
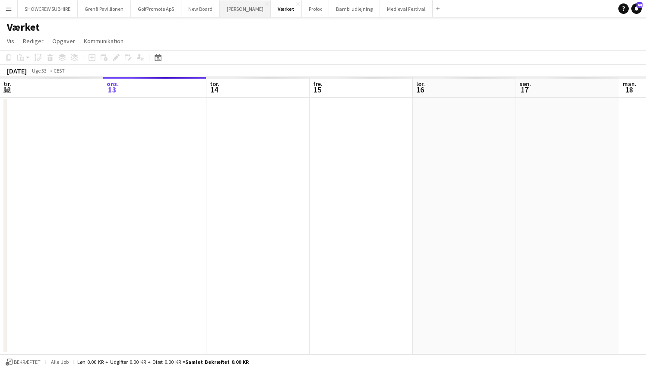
click at [250, 12] on button "[PERSON_NAME]" at bounding box center [245, 8] width 51 height 17
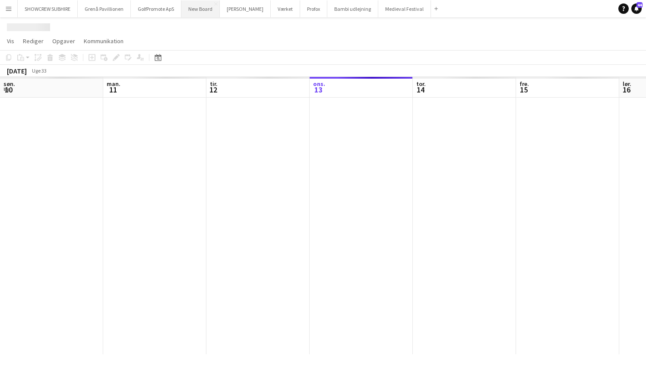
scroll to position [0, 206]
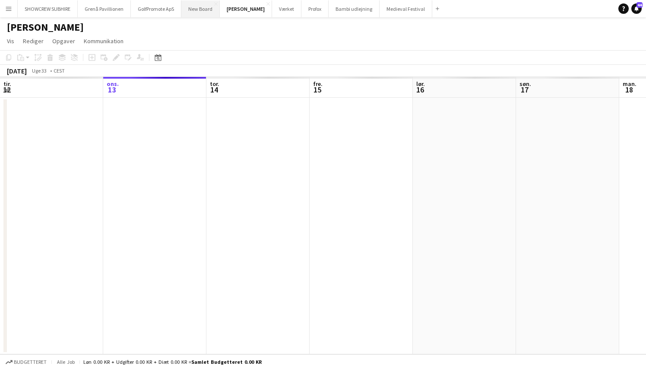
click at [204, 10] on button "New Board Luk" at bounding box center [200, 8] width 38 height 17
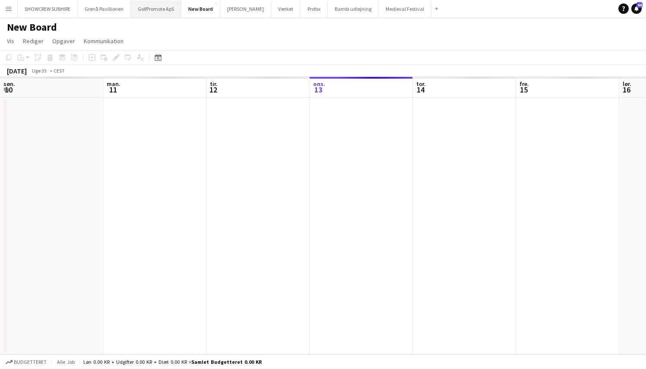
scroll to position [0, 206]
click at [203, 9] on button "New Board Luk" at bounding box center [200, 8] width 39 height 17
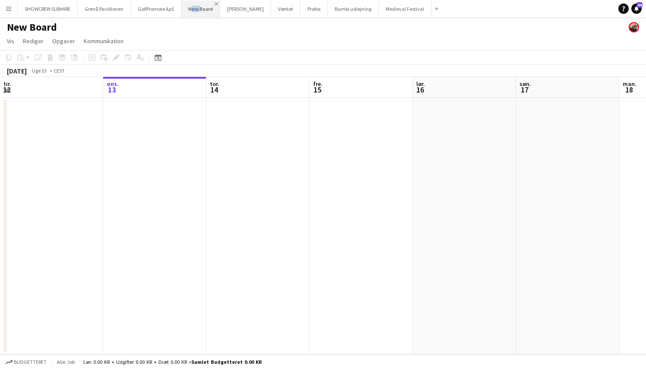
click at [217, 3] on app-icon "Luk" at bounding box center [216, 3] width 3 height 3
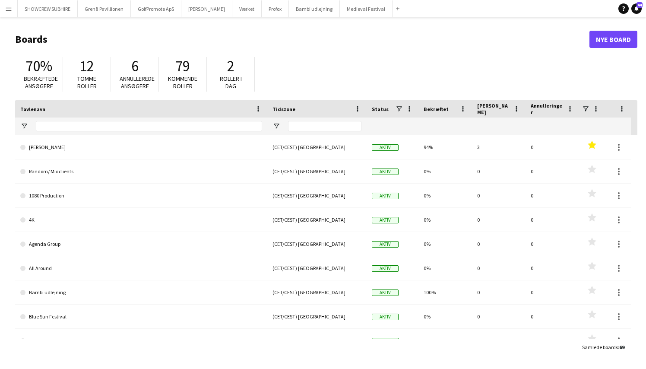
click at [8, 11] on app-icon "Menu" at bounding box center [8, 8] width 7 height 7
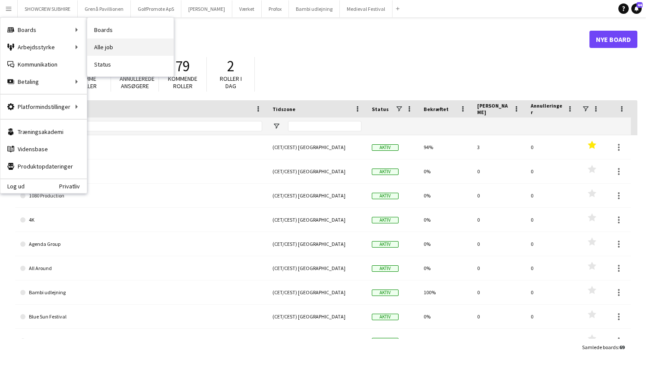
click at [120, 49] on link "Alle job" at bounding box center [130, 46] width 86 height 17
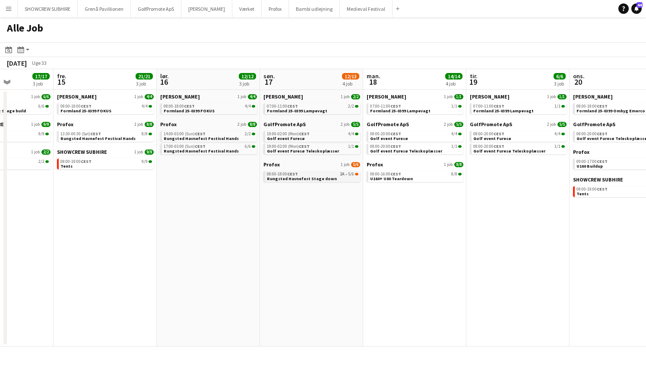
click at [318, 178] on span "Rungsted Havnefest Stage down" at bounding box center [302, 179] width 70 height 6
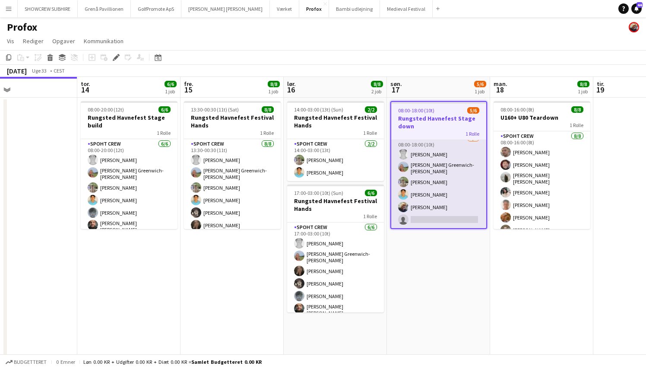
scroll to position [0, 182]
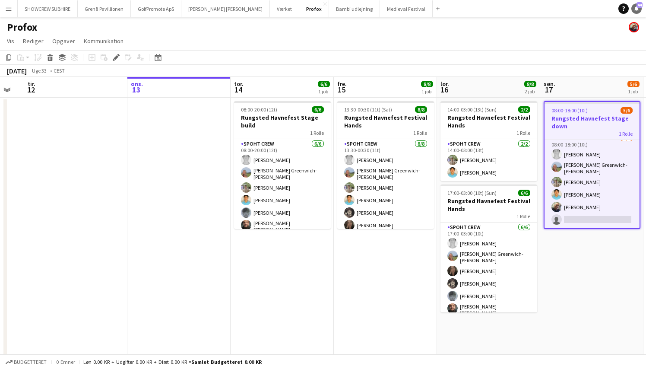
click at [635, 8] on icon at bounding box center [636, 8] width 4 height 4
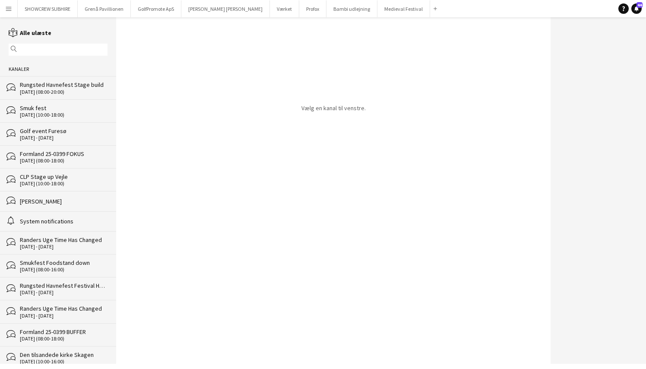
click at [44, 90] on div "14-08-2025 (08:00-20:00)" at bounding box center [64, 92] width 88 height 6
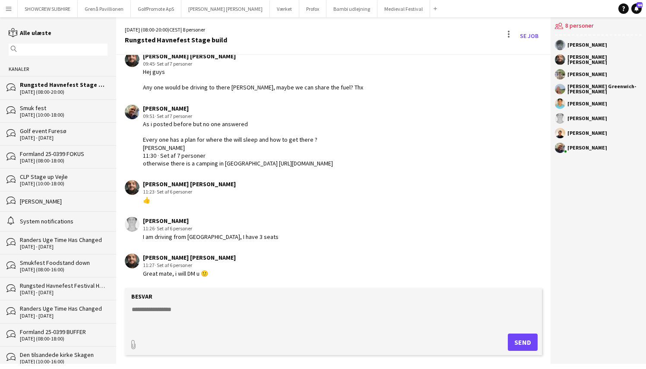
scroll to position [71, 0]
click at [527, 35] on link "Se Job" at bounding box center [528, 36] width 25 height 14
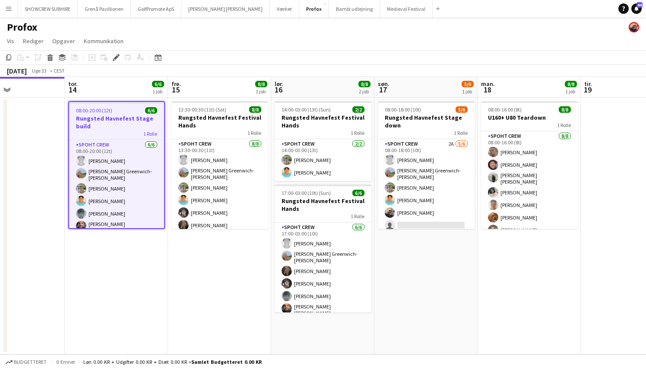
scroll to position [0, 276]
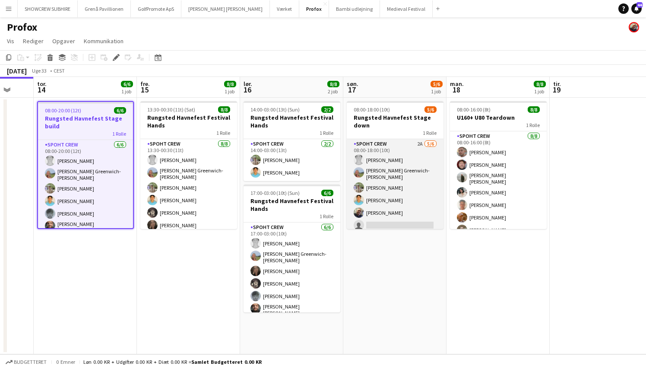
click at [397, 144] on app-card-role "Spoht Crew 2A 5/6 08:00-18:00 (10t) Simon Vacel Asta Elisabeth Greenwich-Wagner…" at bounding box center [395, 186] width 97 height 95
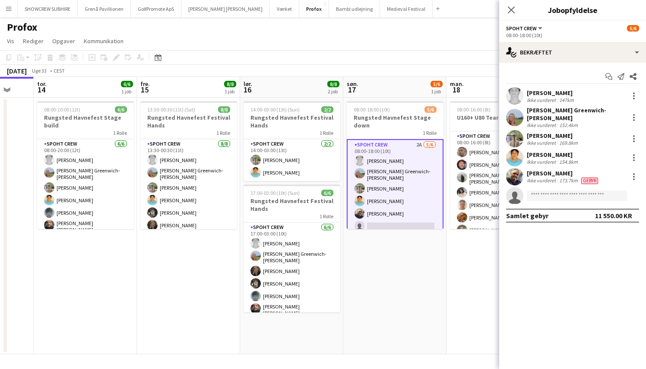
scroll to position [0, 0]
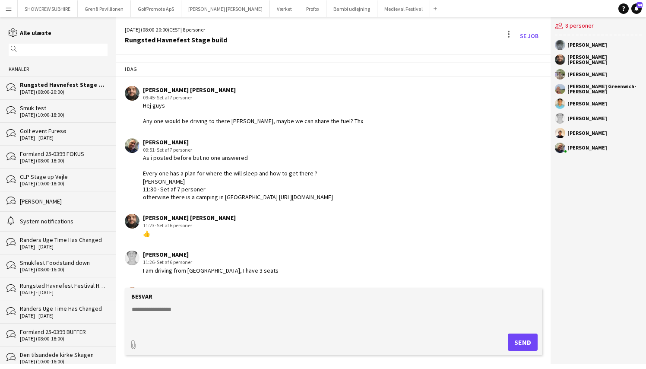
scroll to position [71, 0]
